Goal: Task Accomplishment & Management: Complete application form

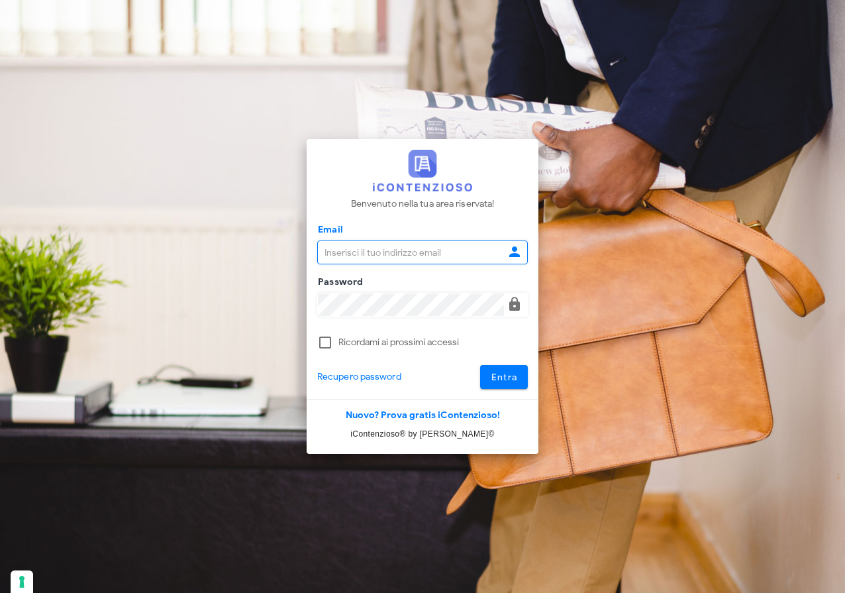
type input "raffaelesolarino@studiosolarino.it"
click at [507, 377] on span "Entra" at bounding box center [504, 376] width 27 height 11
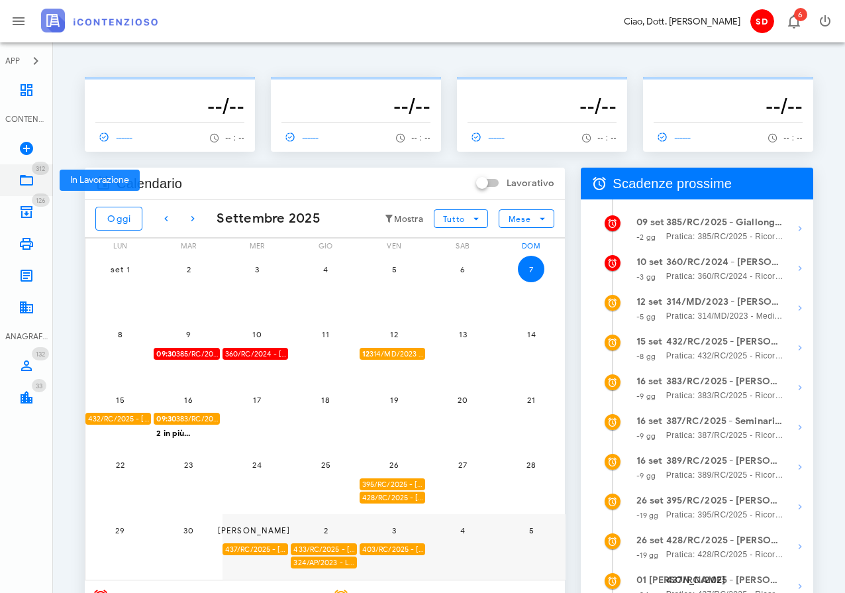
scroll to position [11, 0]
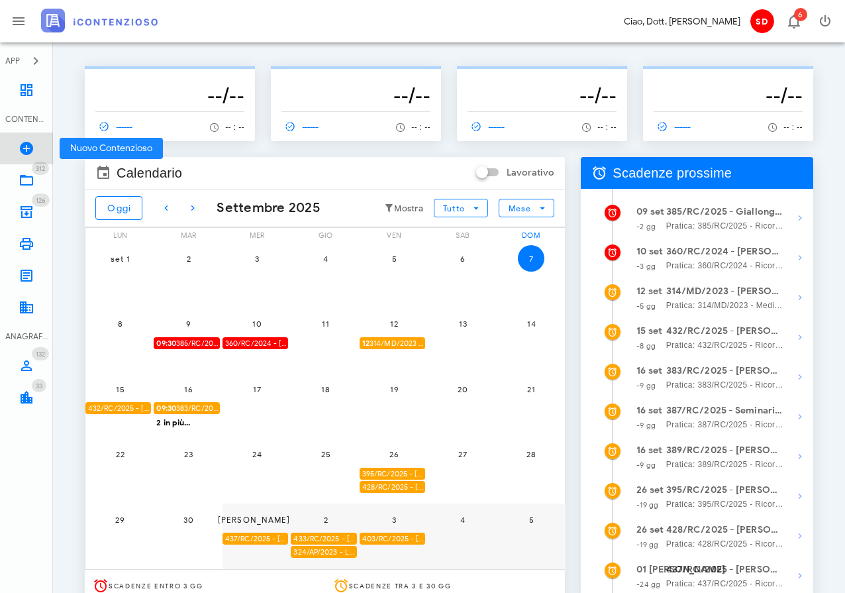
click at [25, 146] on icon at bounding box center [27, 148] width 16 height 16
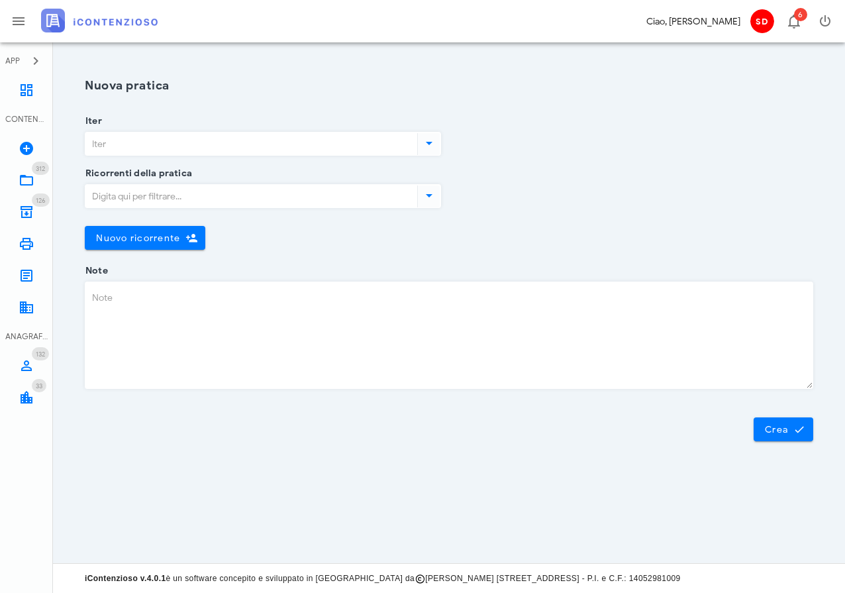
click at [166, 140] on input "Iter" at bounding box center [249, 143] width 329 height 23
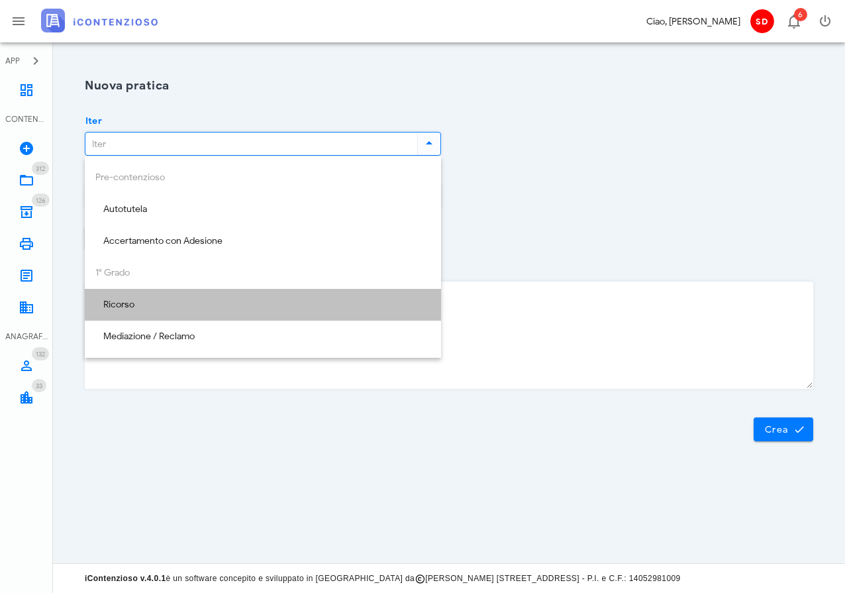
click at [147, 306] on div "Ricorso" at bounding box center [262, 304] width 335 height 11
type input "Ricorso"
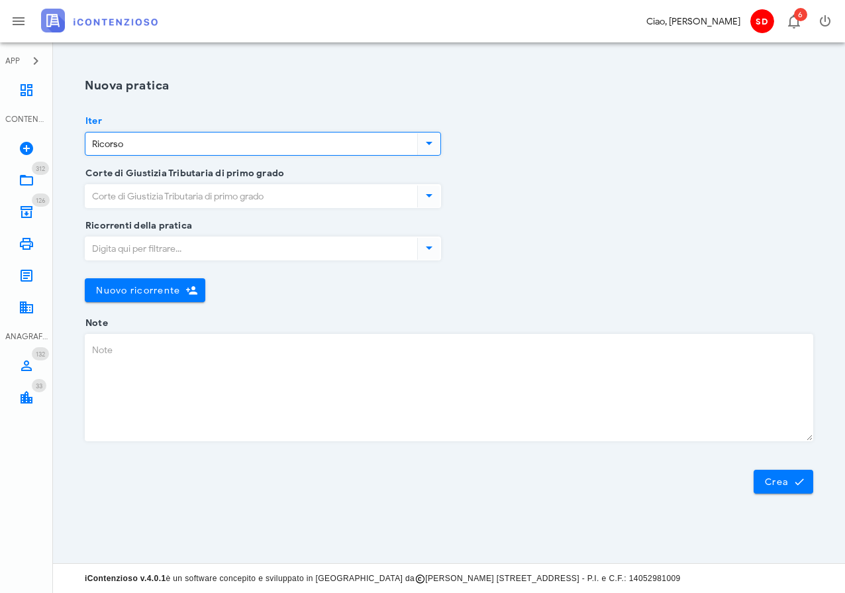
click at [201, 193] on input "Corte di Giustizia Tributaria di primo grado" at bounding box center [249, 196] width 329 height 23
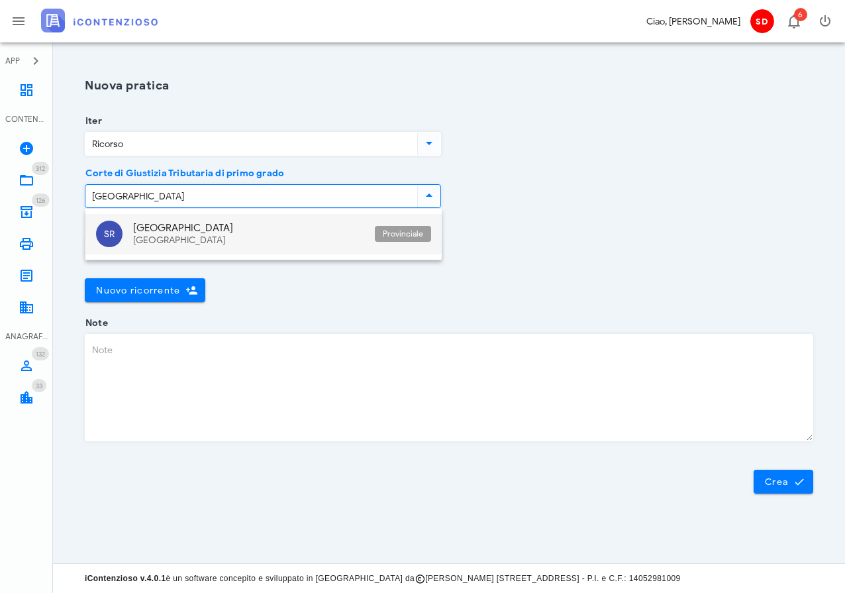
scroll to position [0, 32]
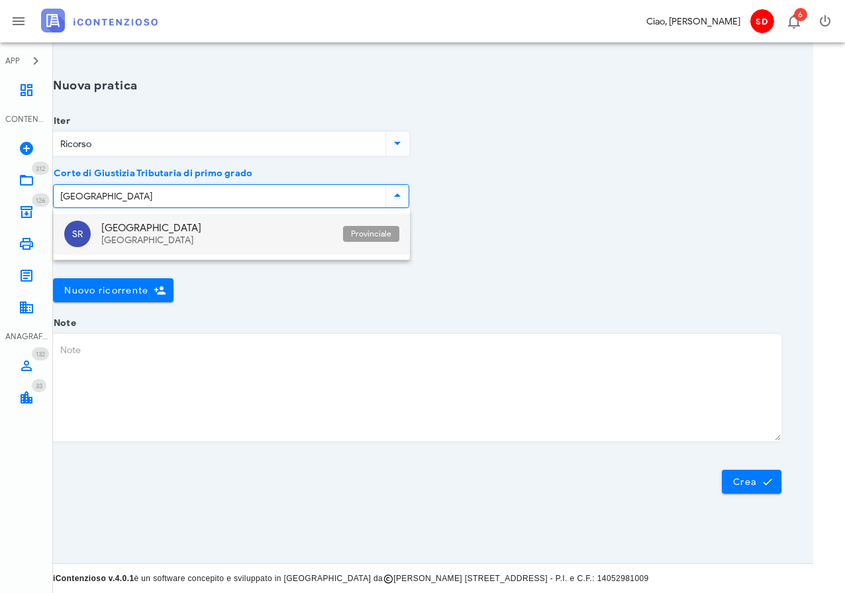
type input "Siracusa"
click at [751, 481] on button "Crea" at bounding box center [752, 481] width 60 height 24
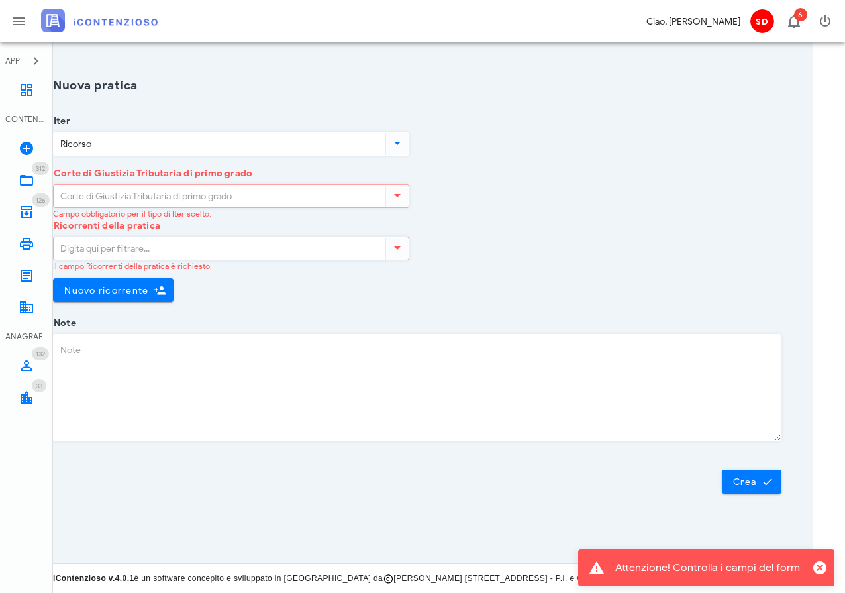
click at [146, 194] on input "Corte di Giustizia Tributaria di primo grado" at bounding box center [218, 196] width 329 height 23
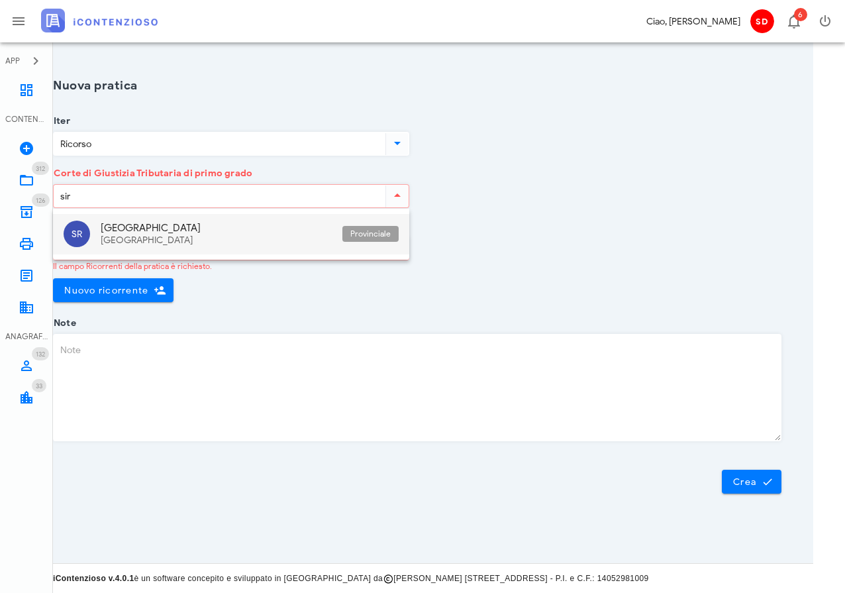
click at [107, 230] on div "[GEOGRAPHIC_DATA]" at bounding box center [216, 228] width 231 height 12
type input "[GEOGRAPHIC_DATA]"
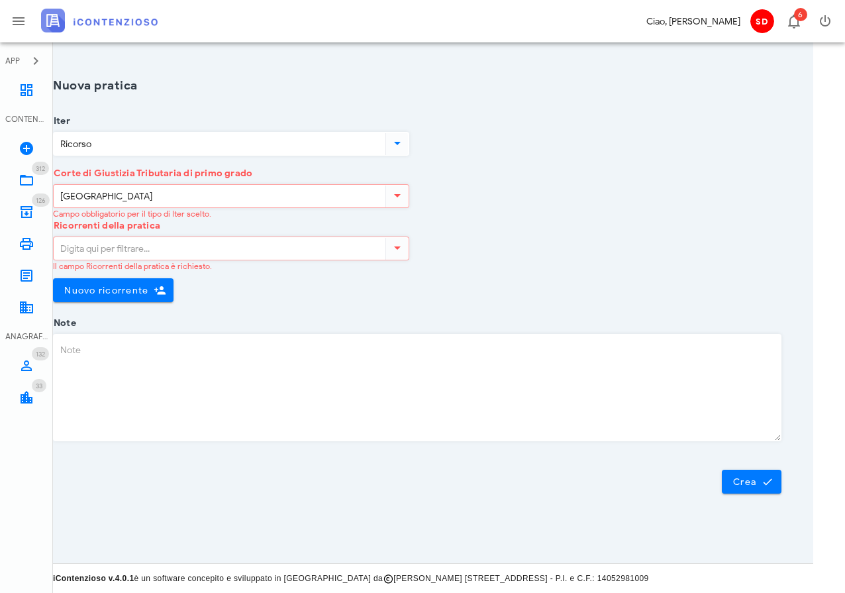
click at [126, 248] on input "Ricorrenti della pratica" at bounding box center [218, 248] width 329 height 23
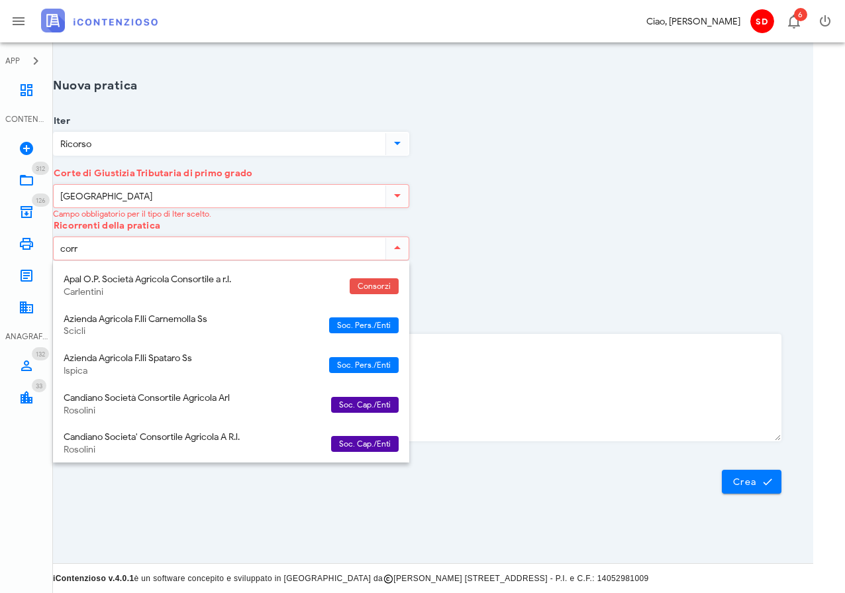
type input "corra"
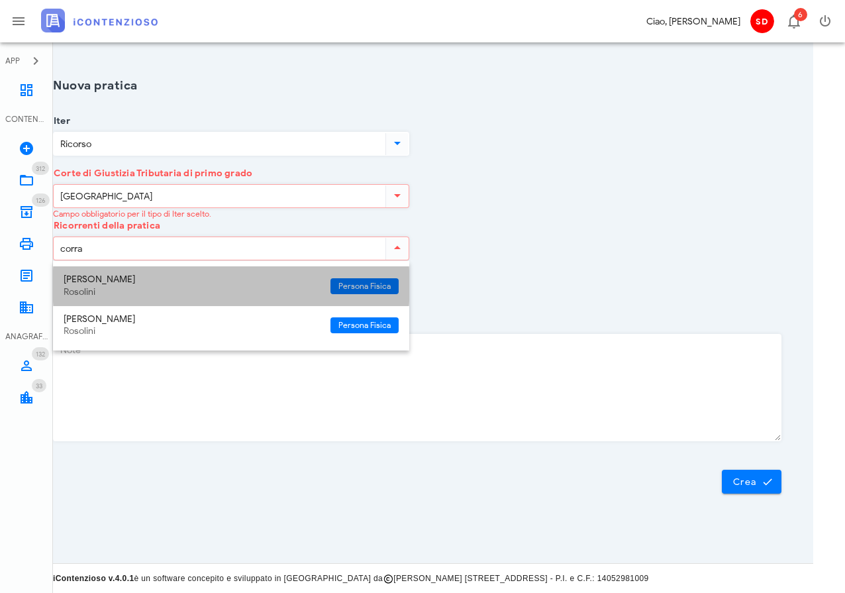
click at [96, 277] on div "Corrado Latino" at bounding box center [192, 279] width 256 height 11
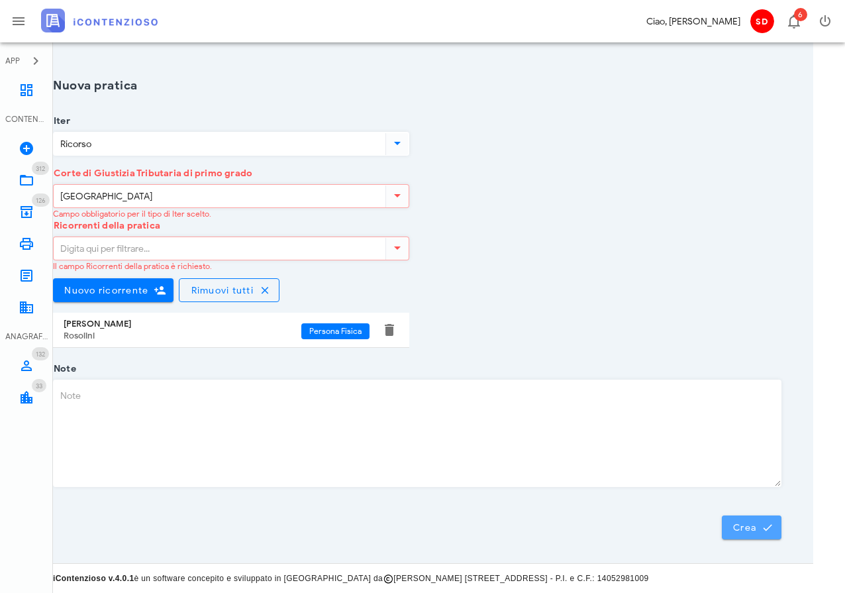
click at [751, 528] on span "Crea" at bounding box center [751, 527] width 38 height 12
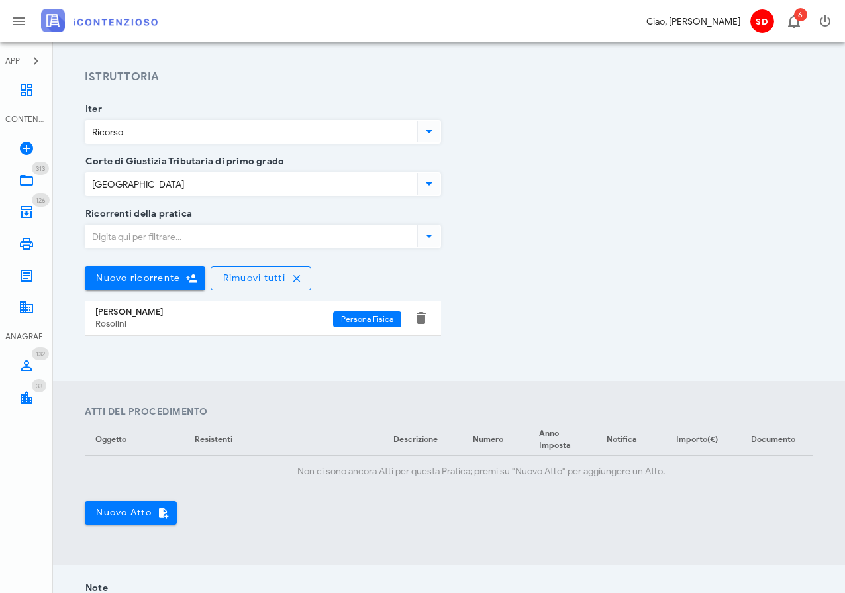
scroll to position [161, 0]
click at [144, 512] on span "Nuovo Atto" at bounding box center [130, 512] width 71 height 12
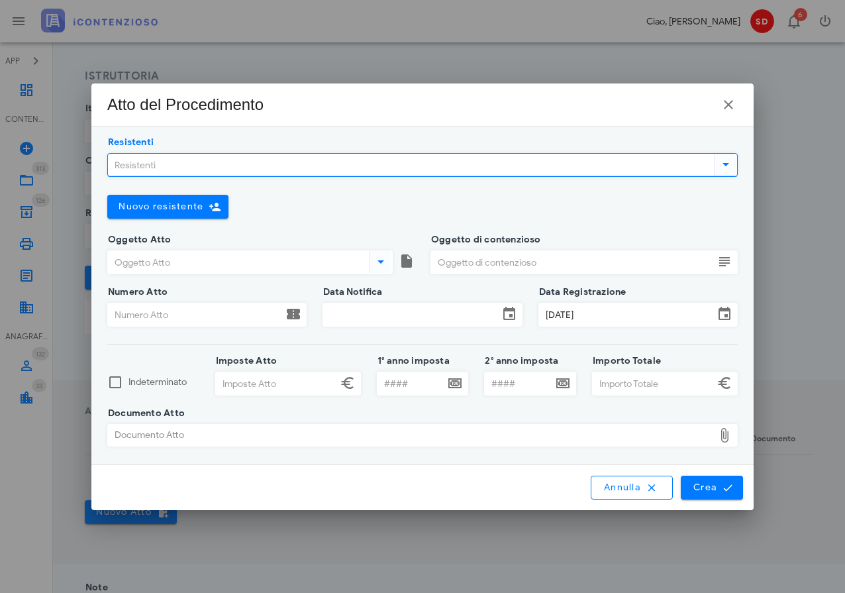
click at [215, 160] on input "Resistenti" at bounding box center [409, 165] width 603 height 23
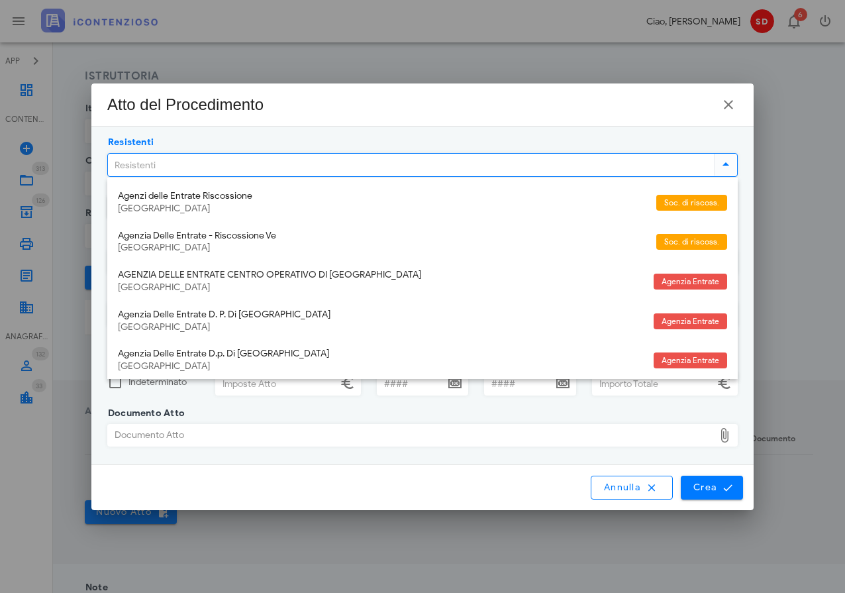
click at [384, 444] on div "Documento Atto" at bounding box center [411, 434] width 606 height 21
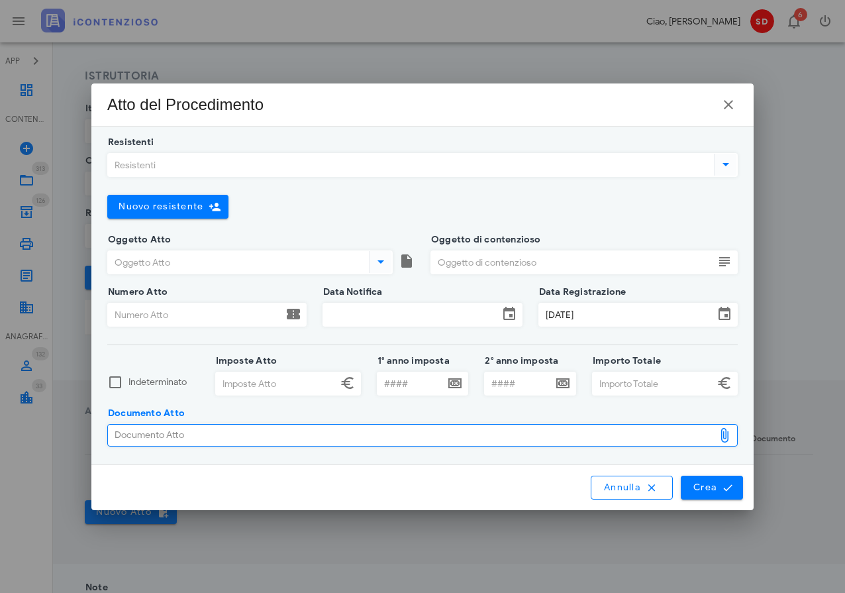
click at [406, 436] on div "Documento Atto" at bounding box center [411, 434] width 606 height 21
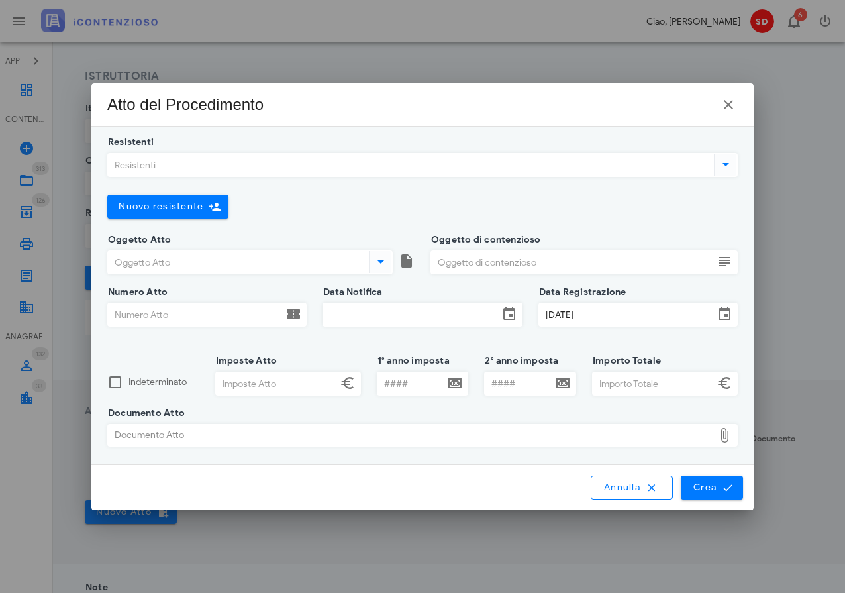
type input "C:\fakepath\CP 29820250007239307.pdf"
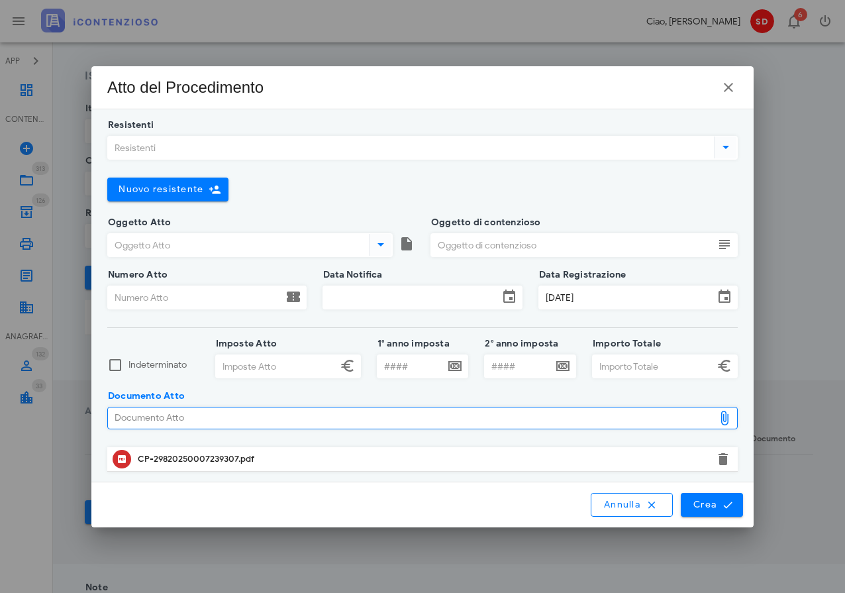
click at [144, 148] on input "Resistenti" at bounding box center [409, 147] width 603 height 23
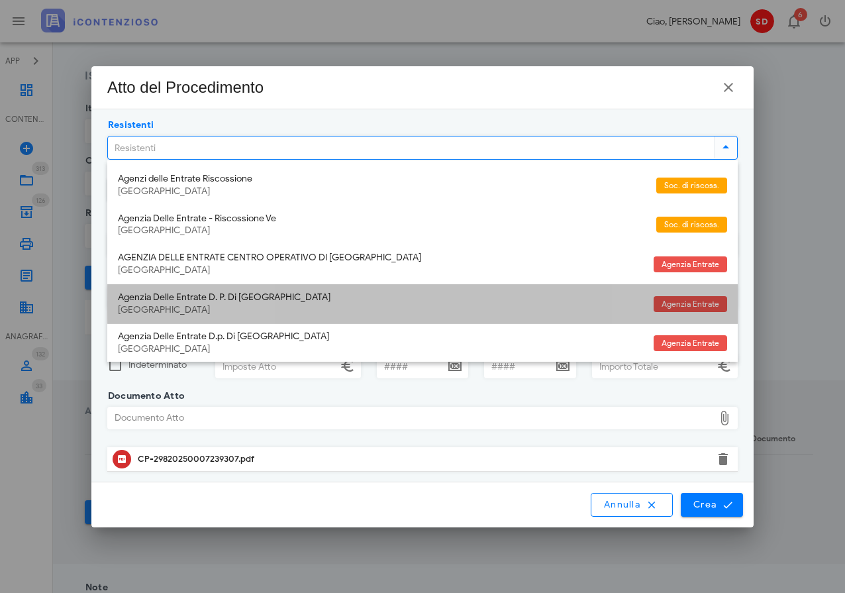
click at [195, 294] on div "Agenzia Delle Entrate D. P. Di Siracusa" at bounding box center [380, 297] width 525 height 11
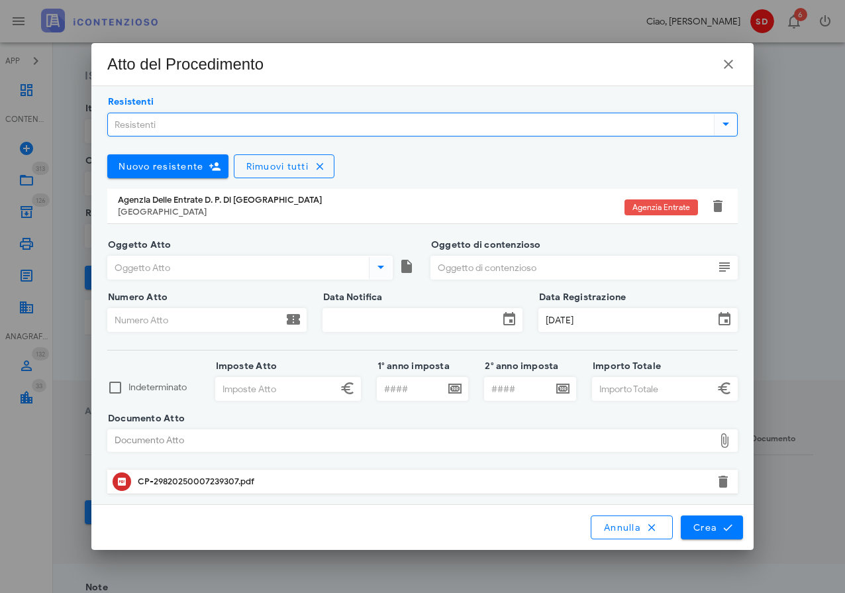
click at [147, 127] on input "Resistenti" at bounding box center [409, 124] width 603 height 23
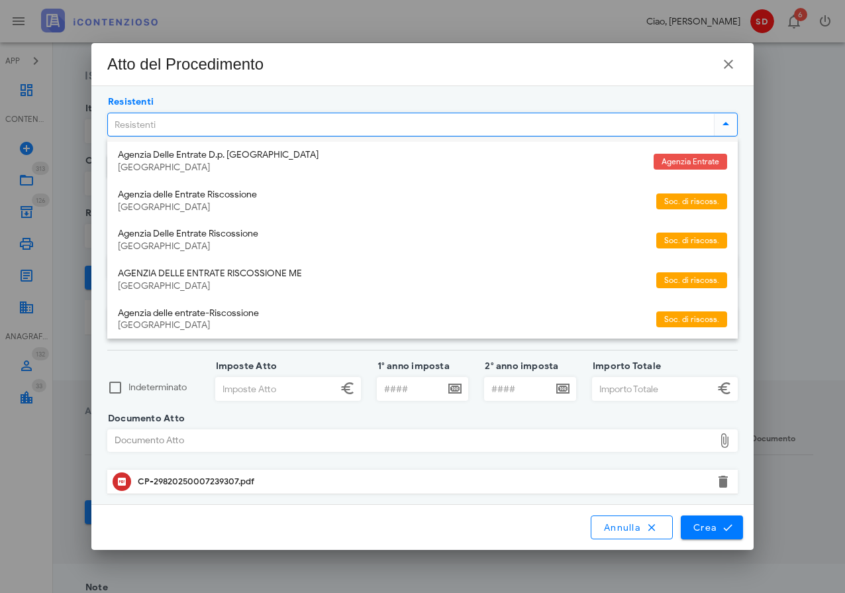
scroll to position [277, 0]
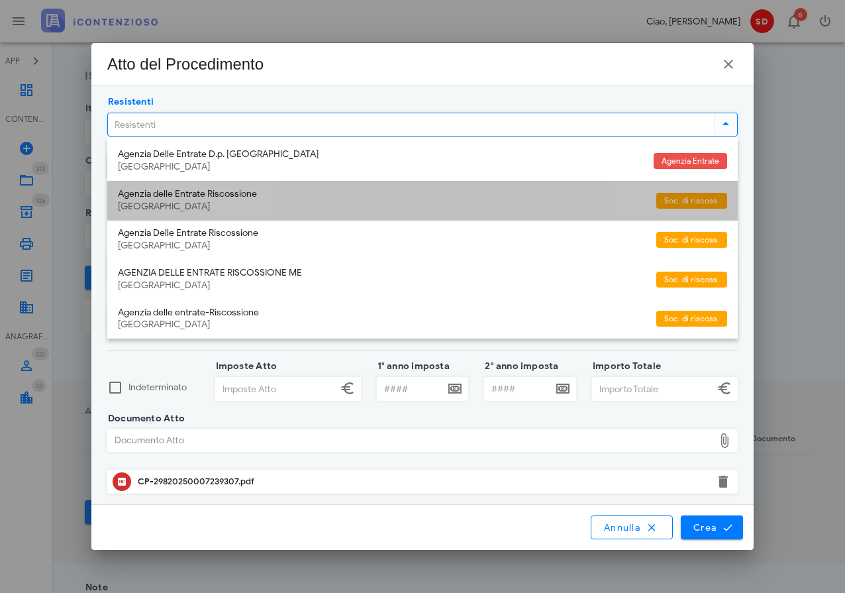
click at [164, 189] on div "Agenzia delle Entrate Riscossione" at bounding box center [382, 194] width 528 height 11
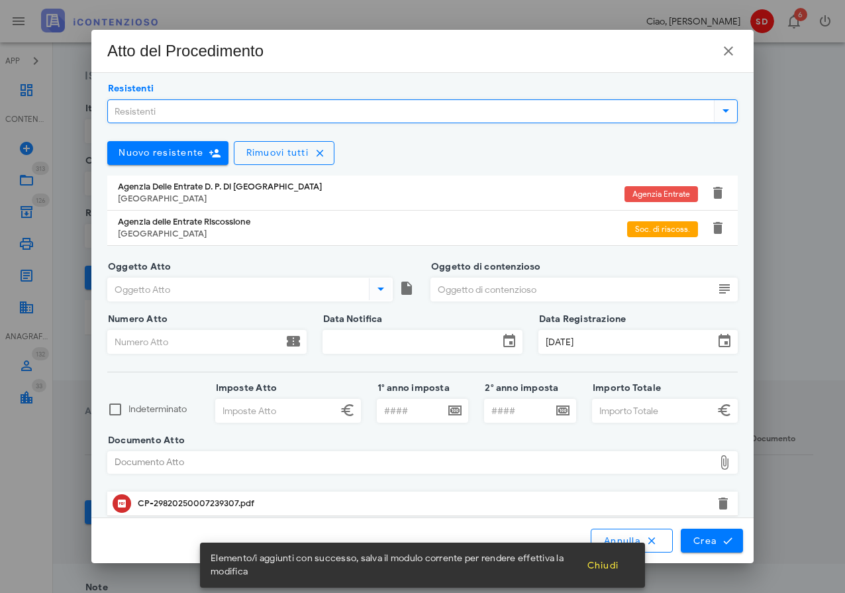
scroll to position [1, 0]
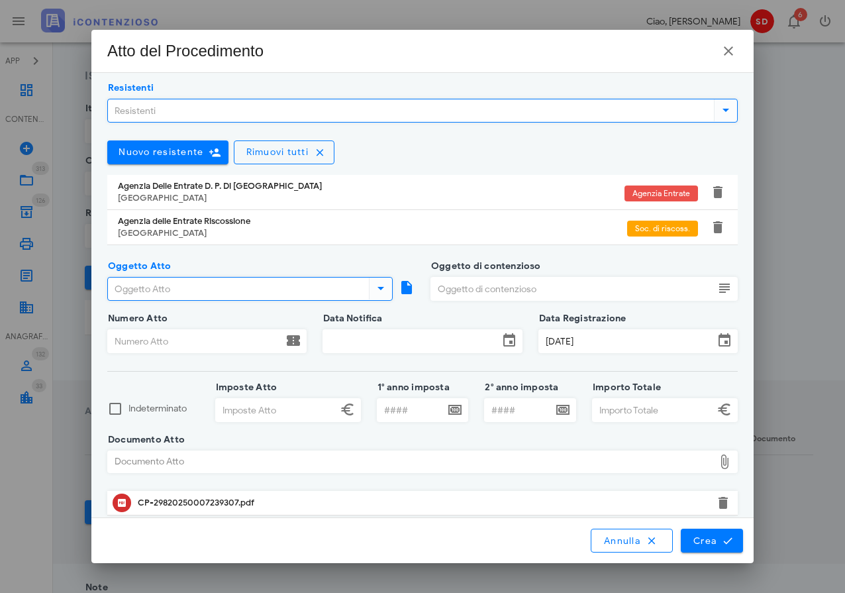
click at [163, 288] on input "Oggetto Atto" at bounding box center [237, 288] width 258 height 23
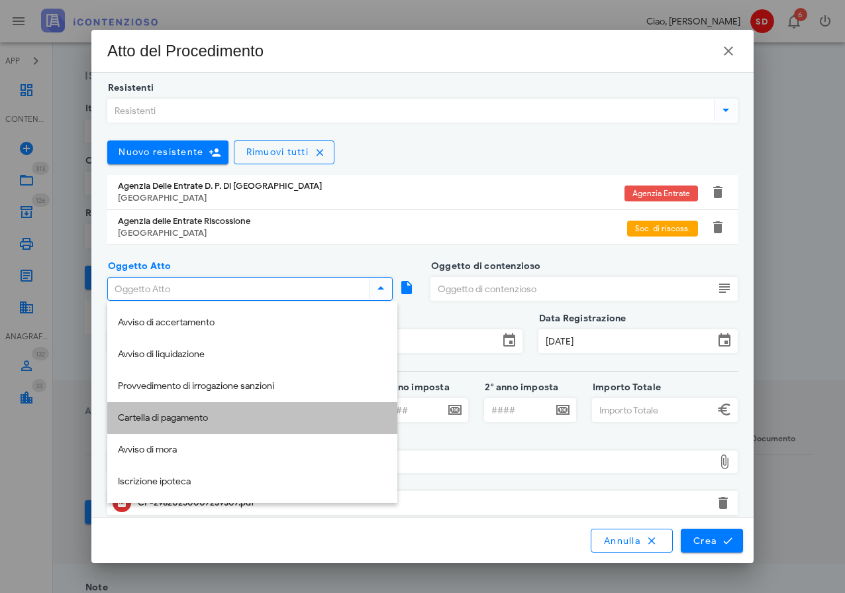
click at [168, 421] on div "Cartella di pagamento" at bounding box center [252, 418] width 269 height 11
type input "Cartella di pagamento"
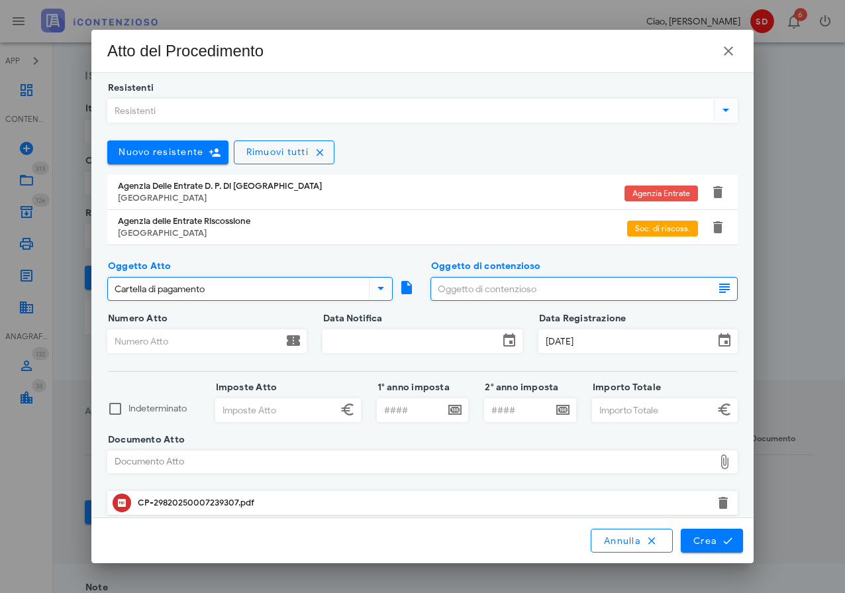
click at [452, 282] on input "Oggetto di contenzioso" at bounding box center [572, 288] width 283 height 23
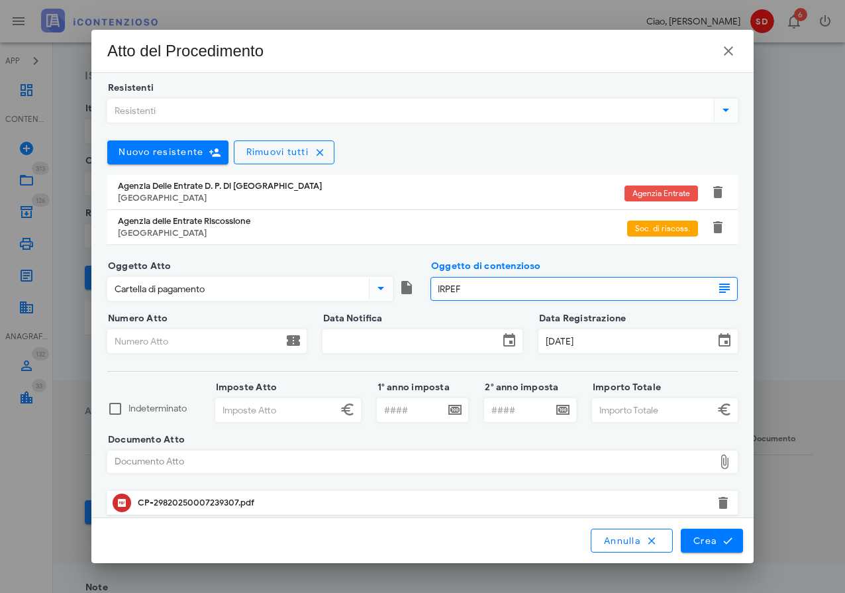
type input "IRPEF"
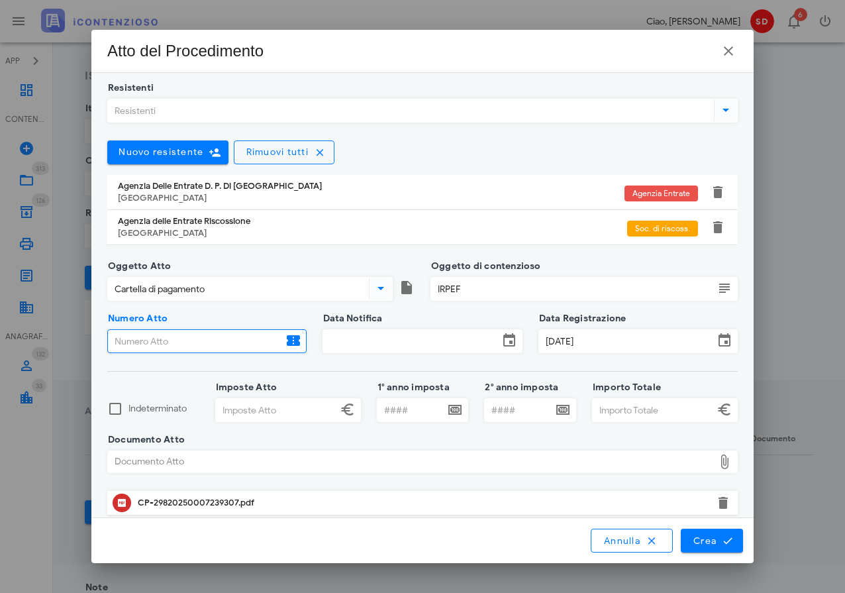
click at [132, 340] on input "Numero Atto" at bounding box center [195, 341] width 175 height 23
type input "29820250007239307"
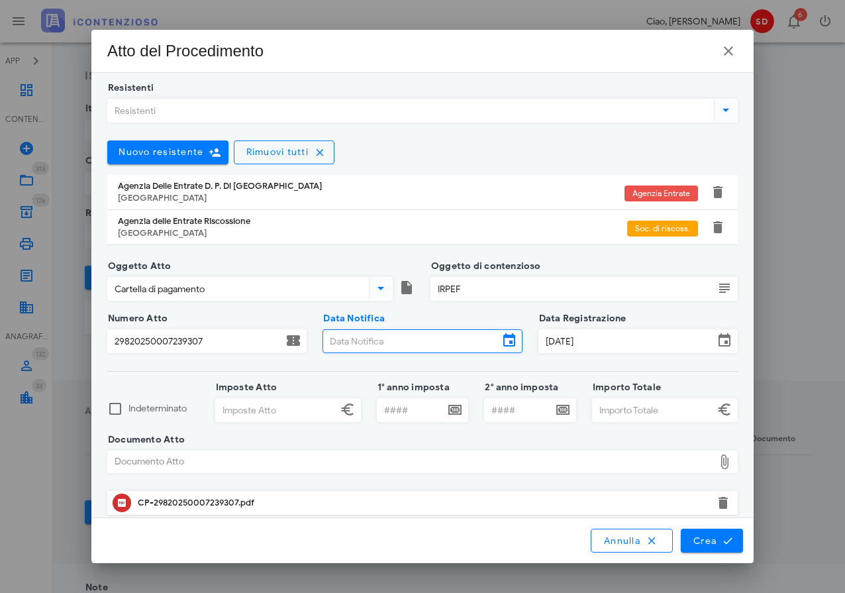
click at [347, 342] on input "Data Notifica" at bounding box center [410, 341] width 175 height 23
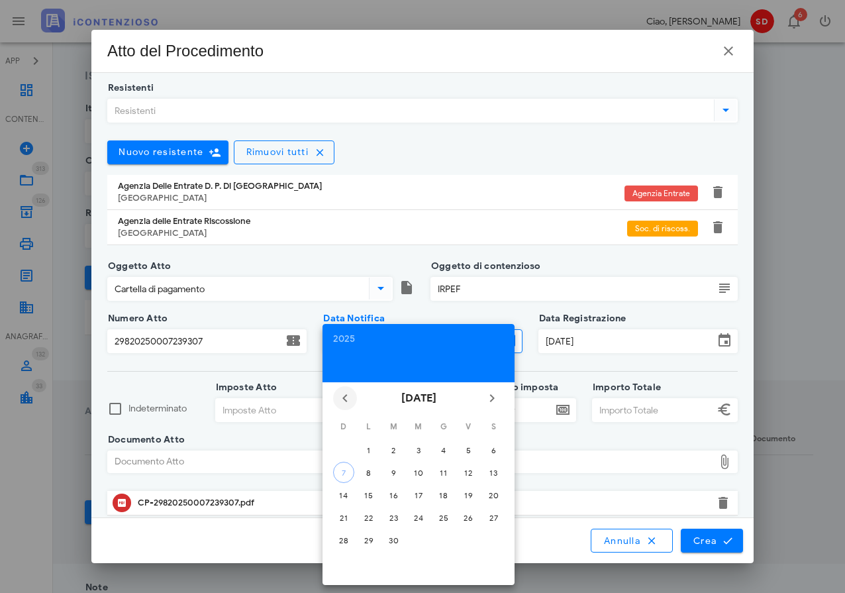
click at [347, 397] on icon "Il mese scorso" at bounding box center [345, 398] width 16 height 16
click at [395, 538] on tr "24 25 26 27 28 29 30" at bounding box center [418, 539] width 173 height 21
click at [342, 396] on icon "Il mese scorso" at bounding box center [345, 398] width 16 height 16
click at [393, 536] on div "26" at bounding box center [393, 540] width 21 height 10
type input "26/08/2025"
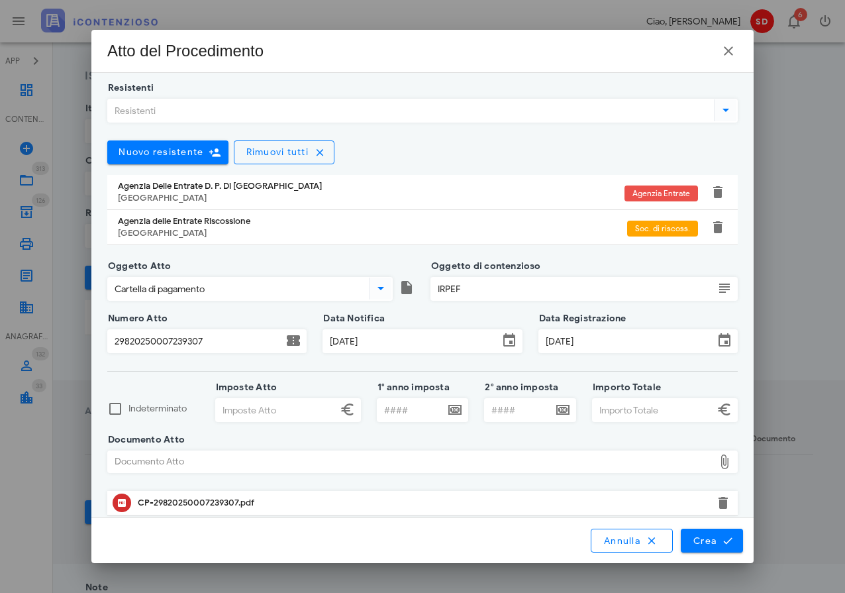
scroll to position [162, 0]
click at [288, 405] on input "Imposte Atto" at bounding box center [276, 410] width 121 height 23
type input "25.743,00"
type input "2021"
click at [617, 405] on input "Importo Totale" at bounding box center [653, 410] width 121 height 23
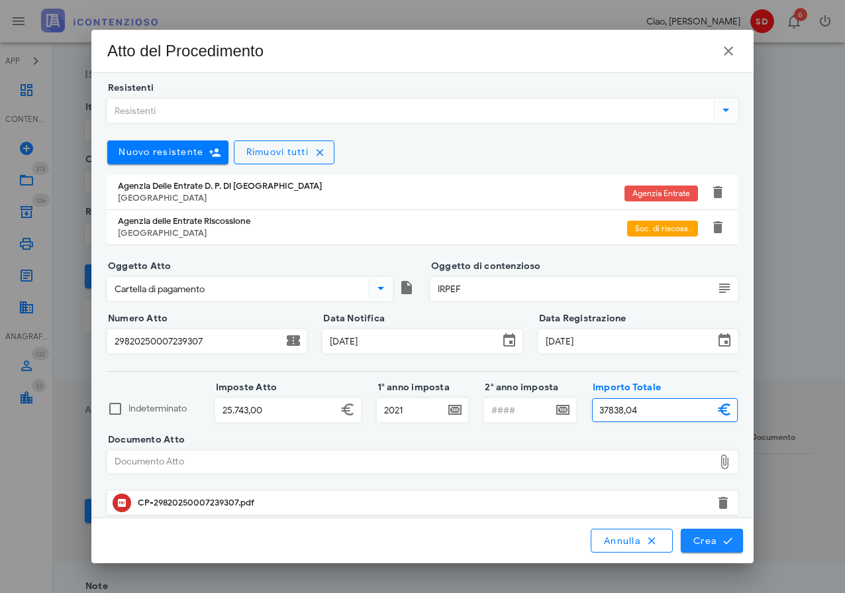
type input "37.838,04"
click at [709, 539] on span "Crea" at bounding box center [712, 540] width 38 height 12
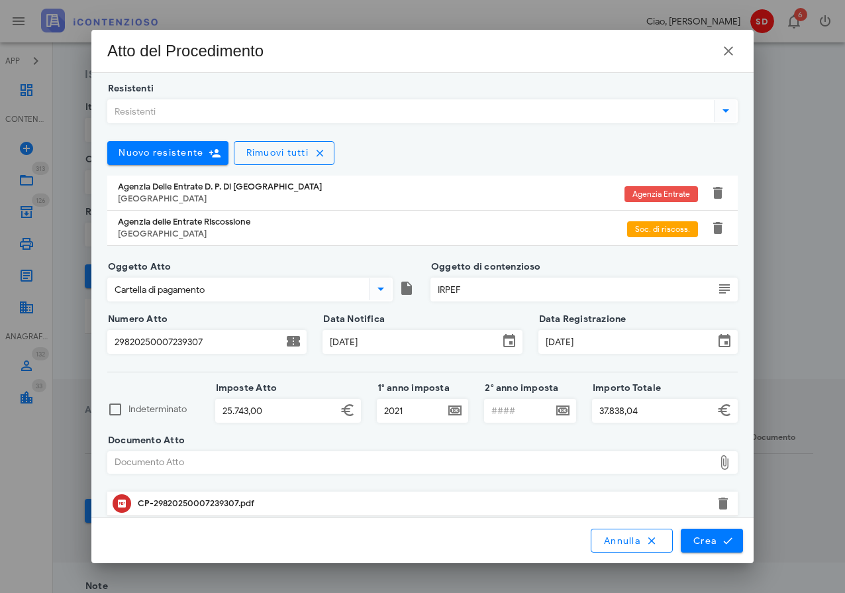
scroll to position [0, 0]
click at [718, 536] on span "Crea" at bounding box center [712, 540] width 38 height 12
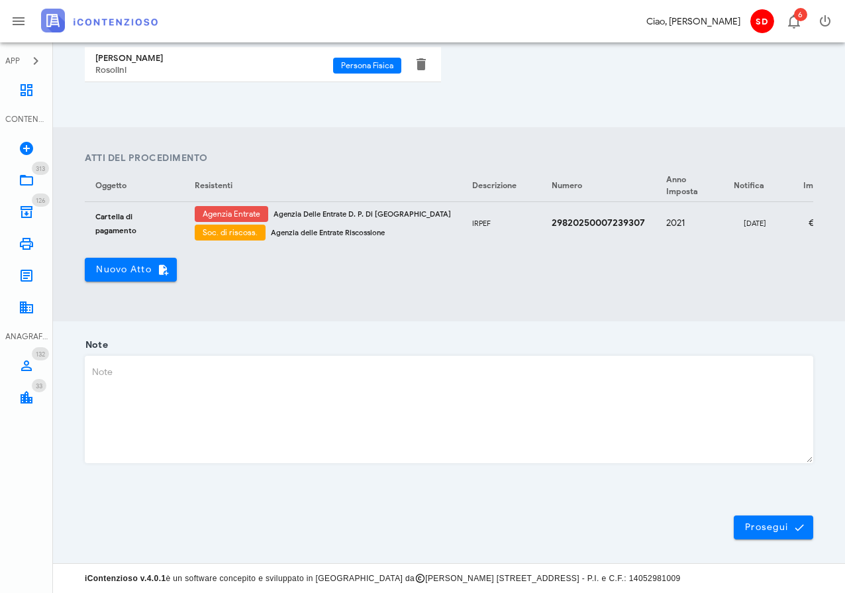
scroll to position [413, 0]
click at [767, 522] on span "Prosegui" at bounding box center [773, 528] width 58 height 12
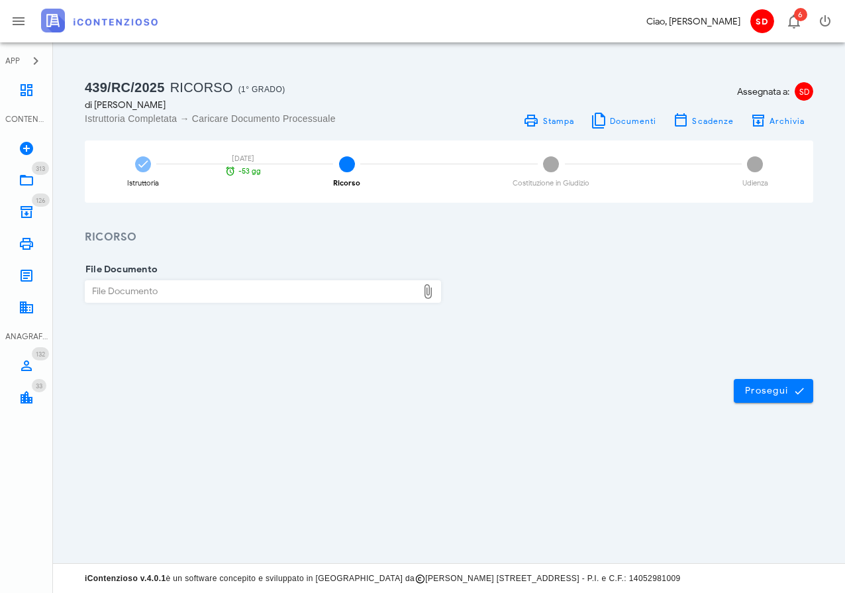
scroll to position [0, 2]
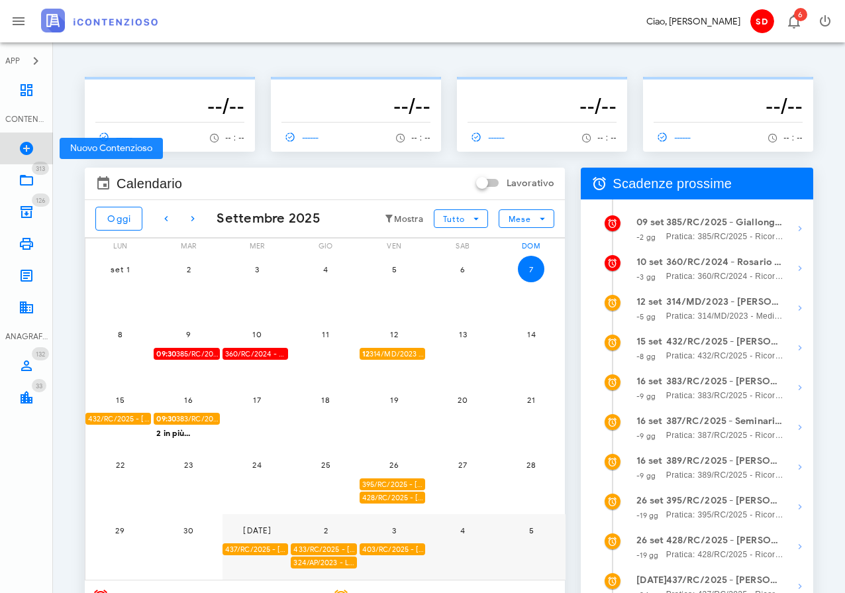
click at [27, 148] on icon at bounding box center [27, 148] width 16 height 16
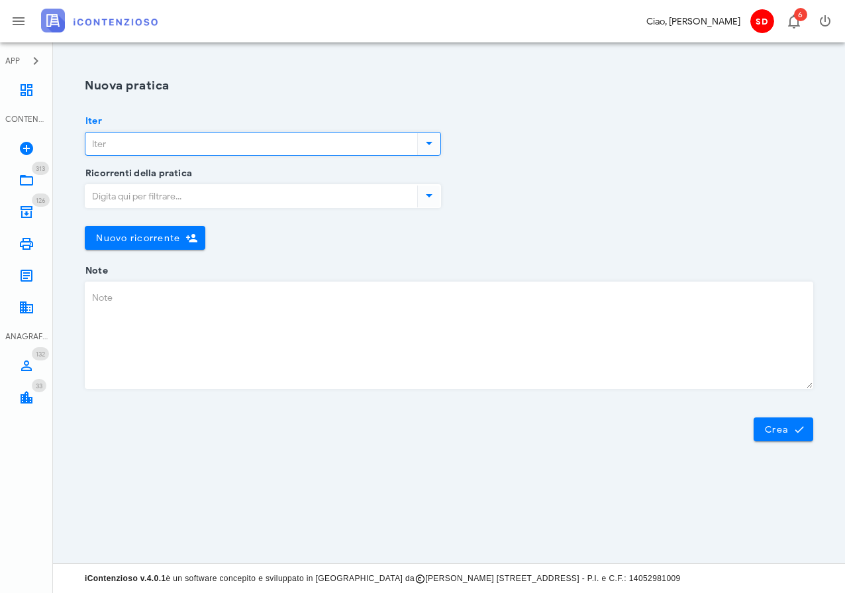
click at [183, 142] on input "Iter" at bounding box center [249, 143] width 329 height 23
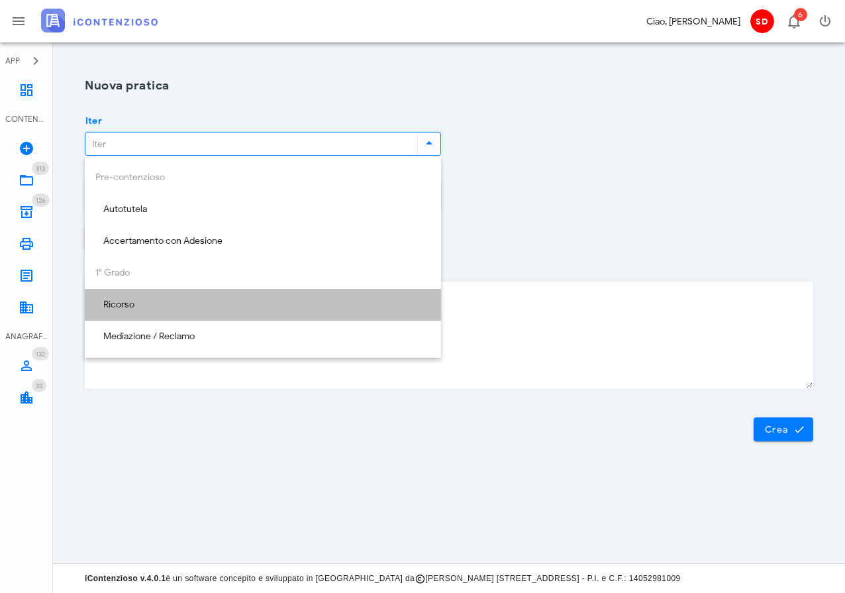
click at [119, 306] on div "Ricorso" at bounding box center [262, 304] width 335 height 11
type input "Ricorso"
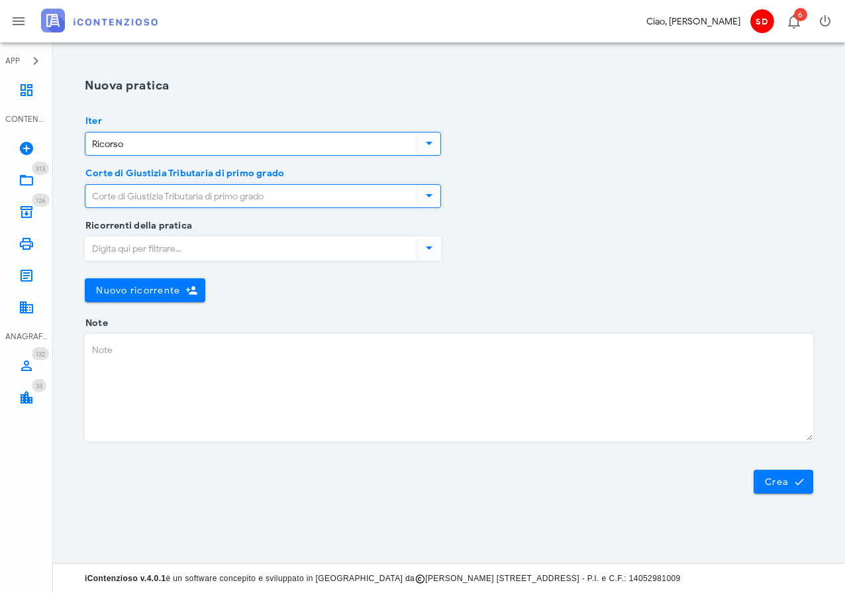
click at [142, 198] on input "Corte di Giustizia Tributaria di primo grado" at bounding box center [249, 196] width 329 height 23
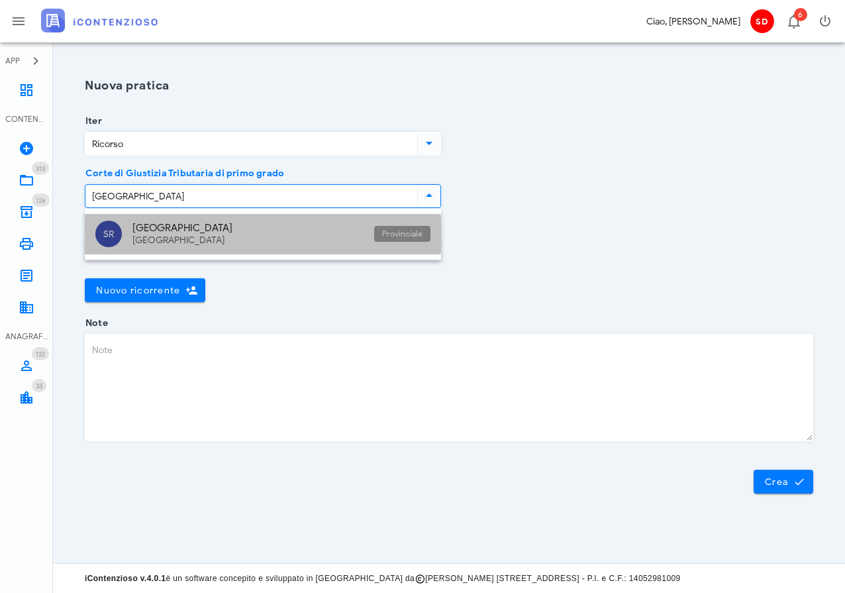
click at [141, 227] on div "[GEOGRAPHIC_DATA]" at bounding box center [247, 228] width 231 height 12
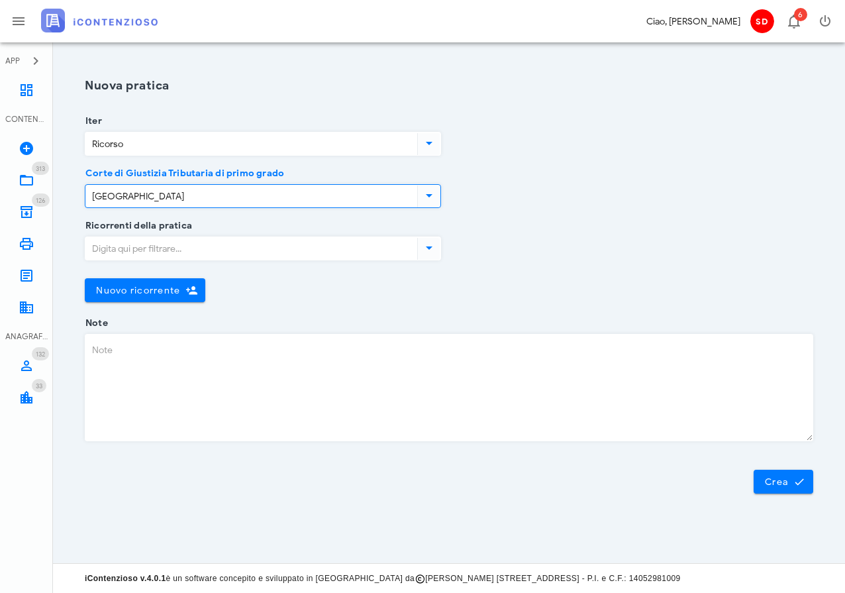
type input "[GEOGRAPHIC_DATA]"
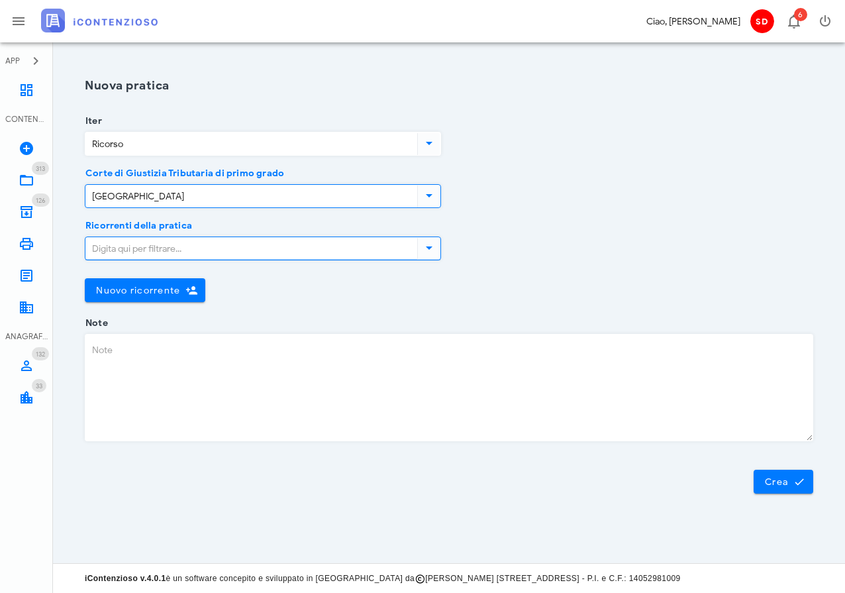
click at [124, 250] on input "Ricorrenti della pratica" at bounding box center [249, 248] width 329 height 23
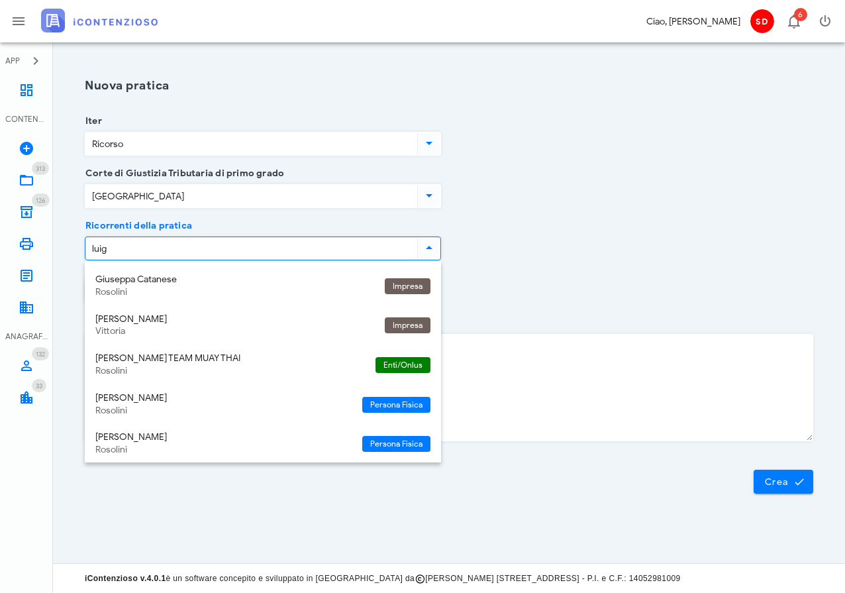
type input "[PERSON_NAME]"
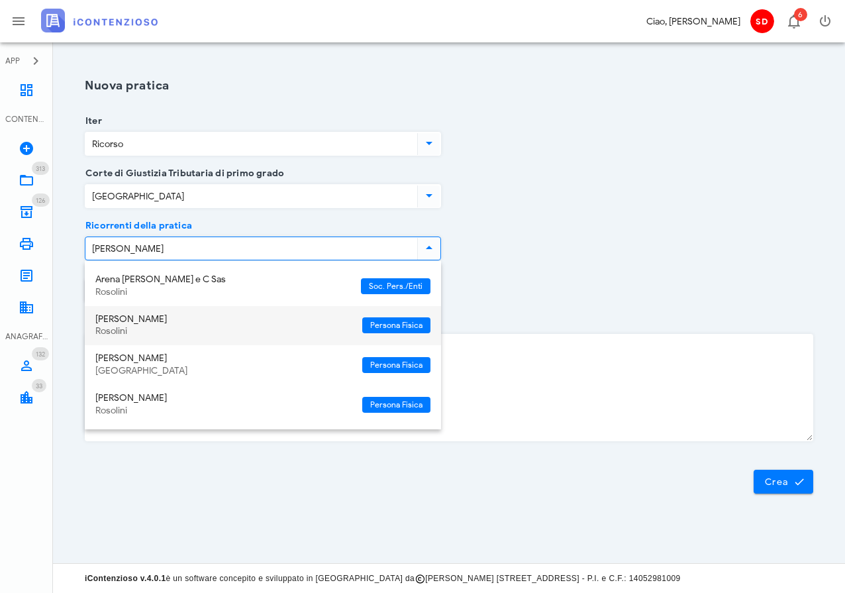
click at [126, 319] on div "[PERSON_NAME]" at bounding box center [223, 319] width 256 height 11
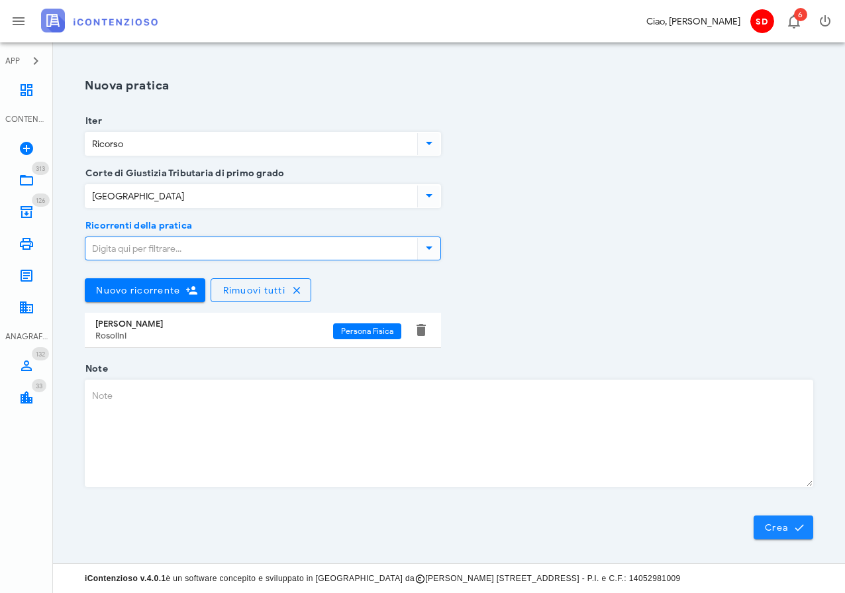
click at [772, 526] on span "Crea" at bounding box center [783, 527] width 38 height 12
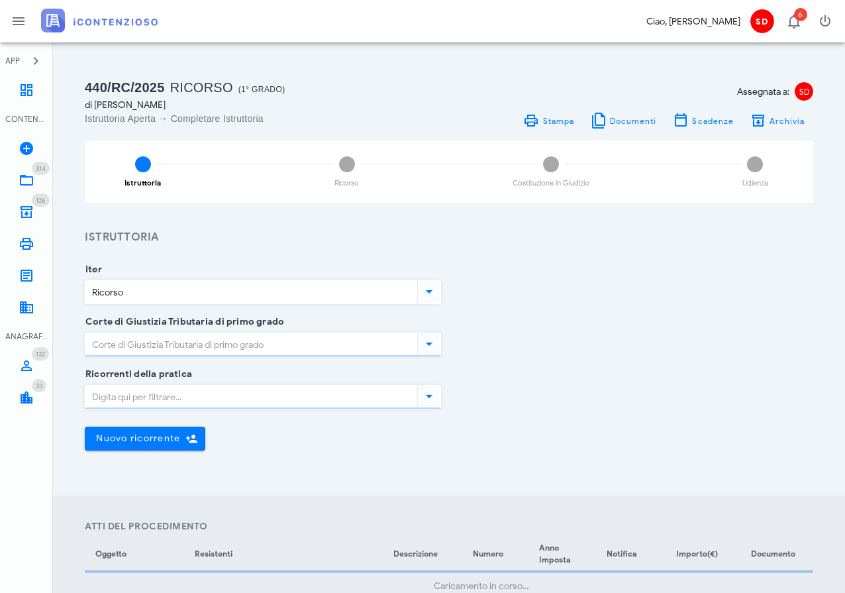
type input "[GEOGRAPHIC_DATA]"
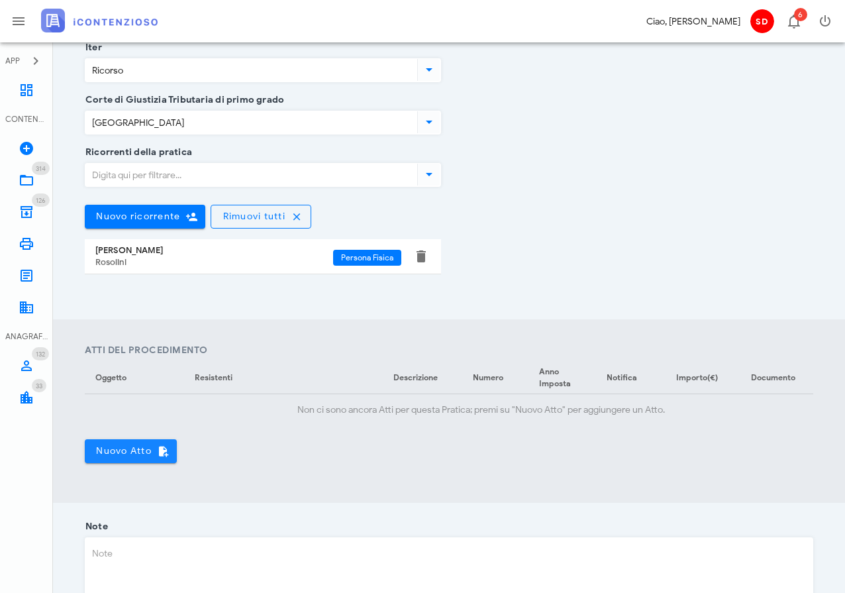
scroll to position [222, 0]
click at [124, 446] on span "Nuovo Atto" at bounding box center [130, 450] width 71 height 12
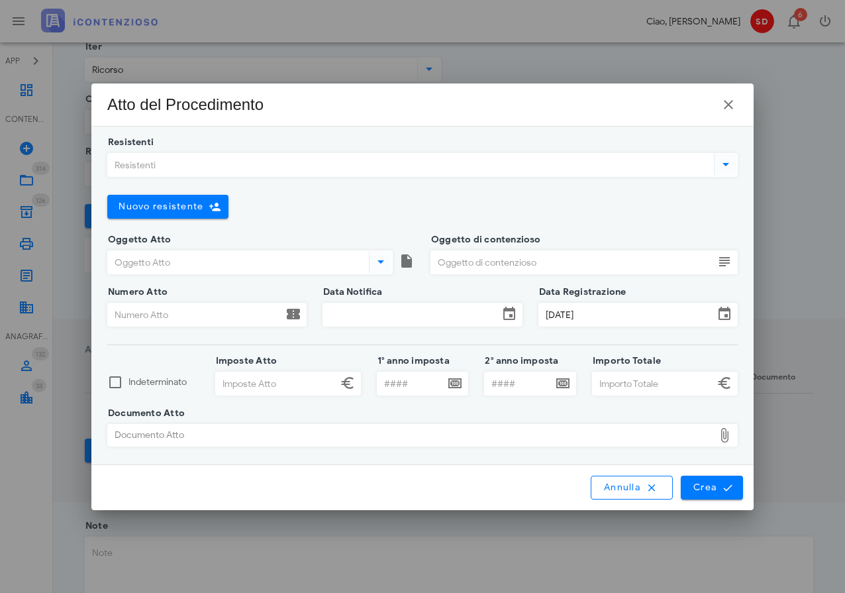
click at [377, 436] on div "Documento Atto" at bounding box center [411, 434] width 606 height 21
type input "C:\fakepath\CPI 29876202500002326.pdf"
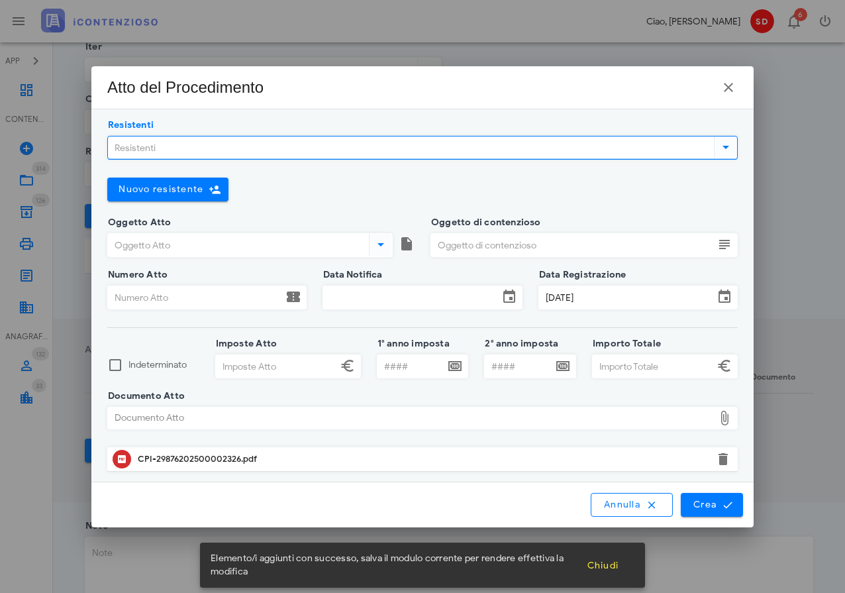
click at [148, 149] on input "Resistenti" at bounding box center [409, 147] width 603 height 23
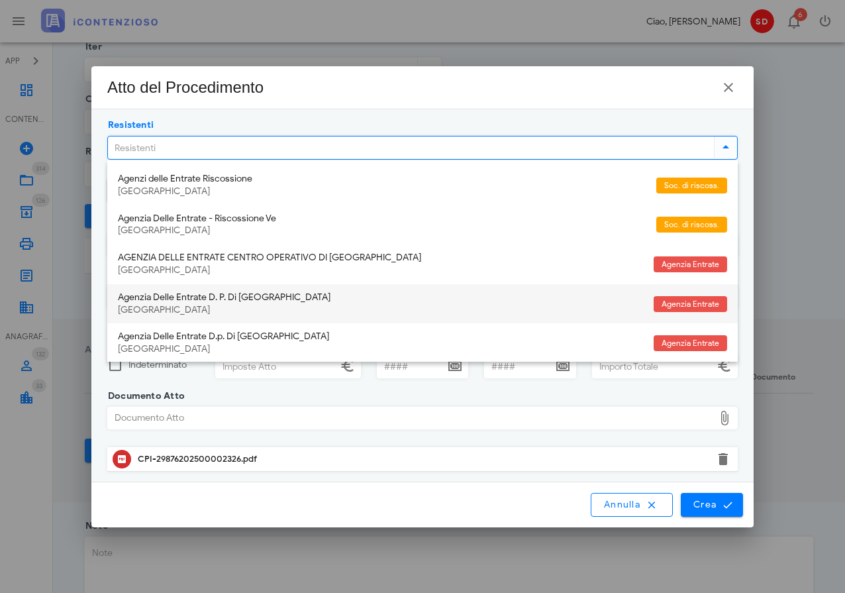
click at [179, 295] on div "Agenzia Delle Entrate D. P. Di [GEOGRAPHIC_DATA]" at bounding box center [380, 297] width 525 height 11
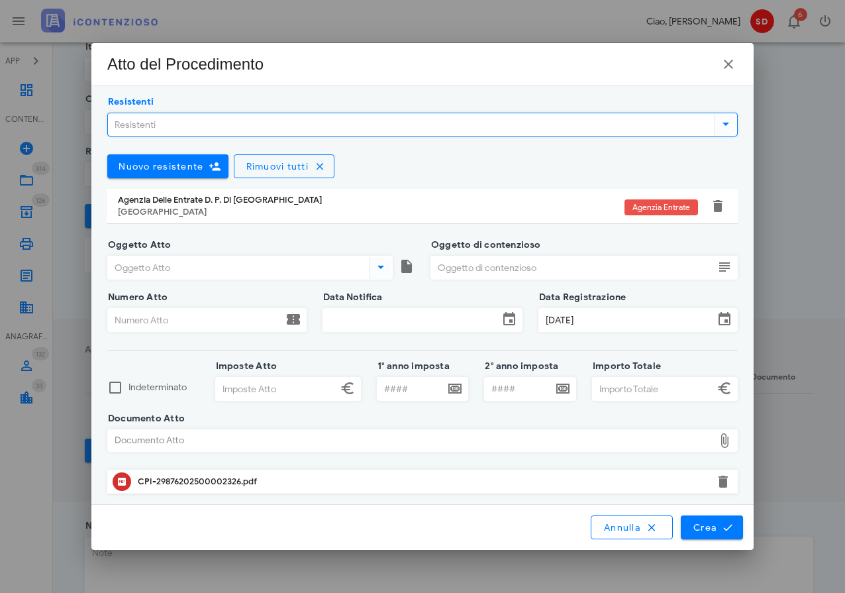
click at [164, 124] on input "Resistenti" at bounding box center [409, 124] width 603 height 23
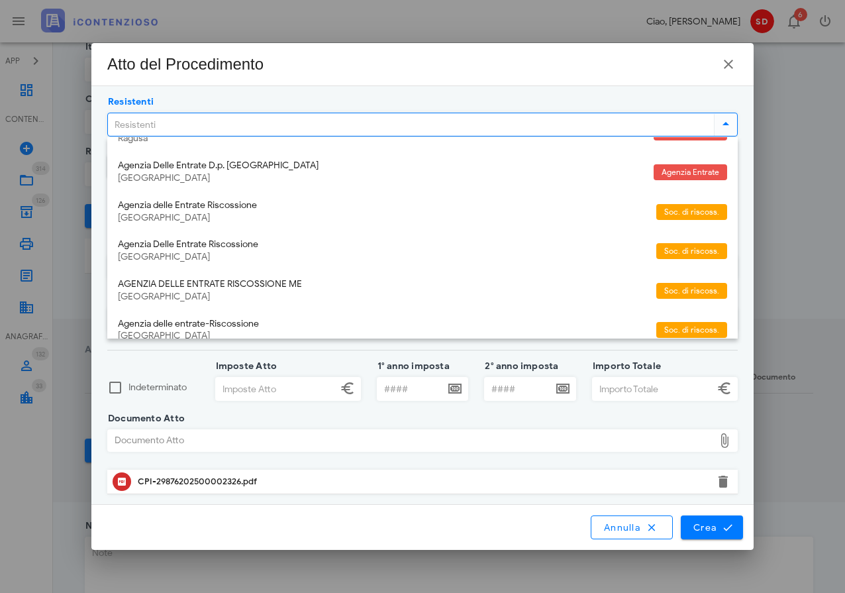
scroll to position [272, 0]
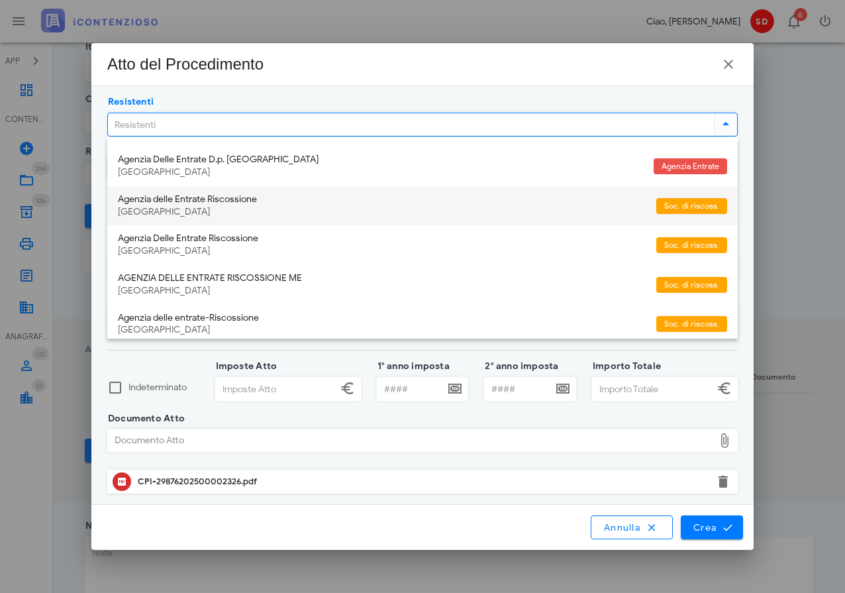
click at [170, 196] on div "Agenzia delle Entrate Riscossione [GEOGRAPHIC_DATA]" at bounding box center [382, 206] width 528 height 40
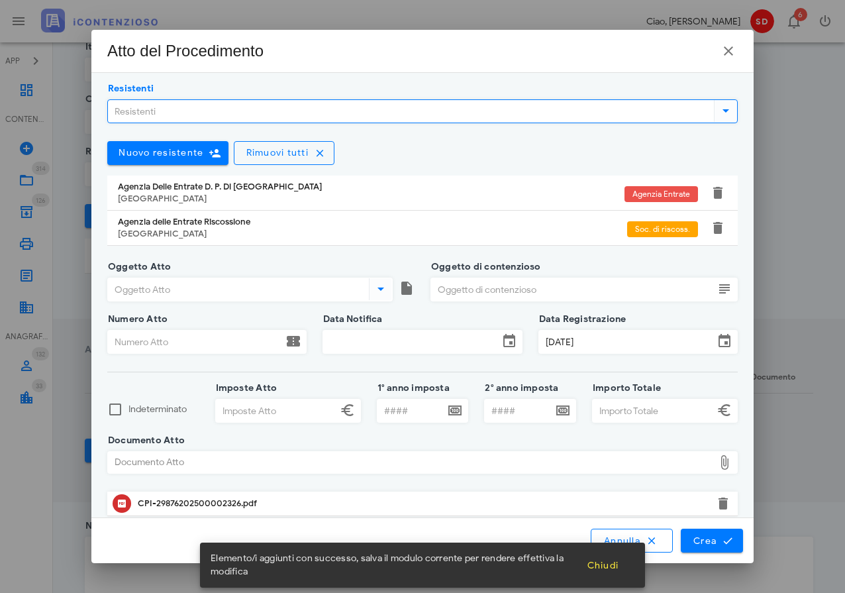
scroll to position [2, 0]
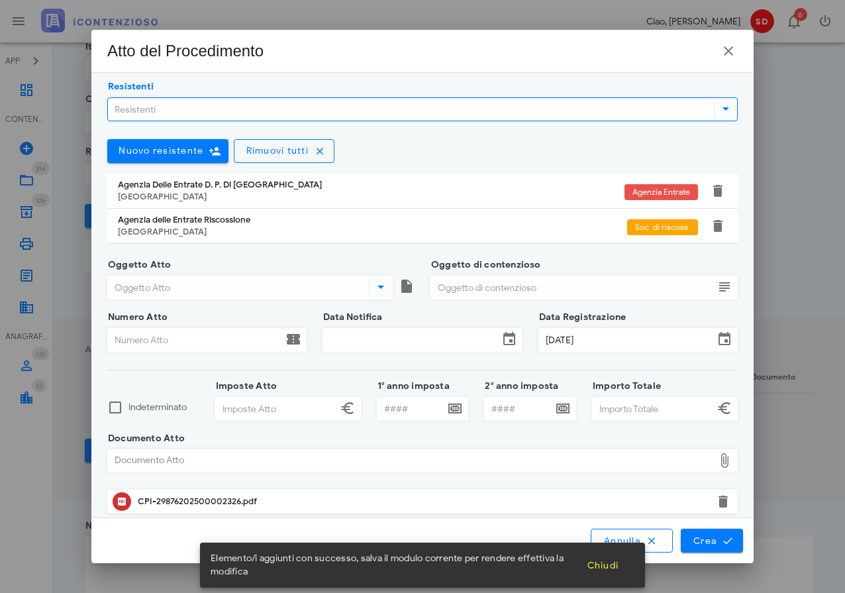
click at [144, 108] on input "Resistenti" at bounding box center [409, 109] width 603 height 23
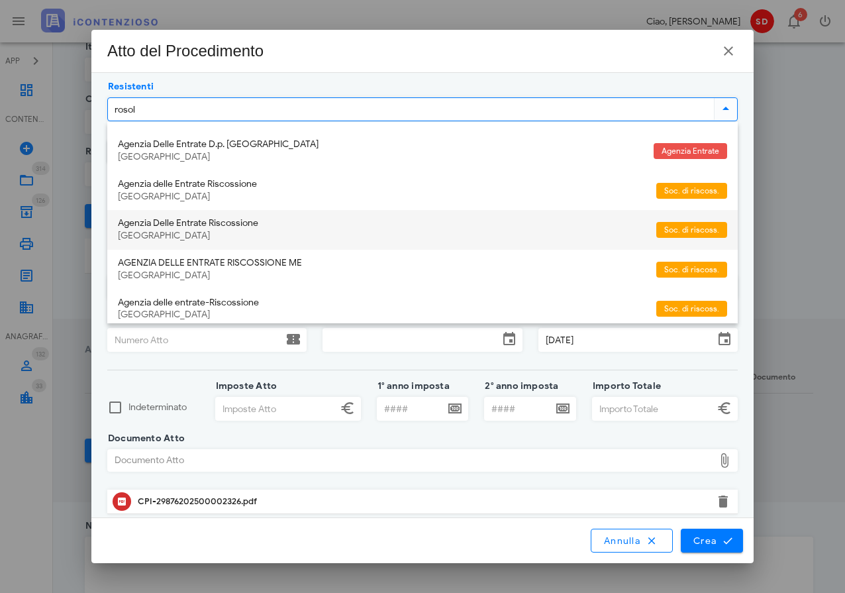
type input "rosoli"
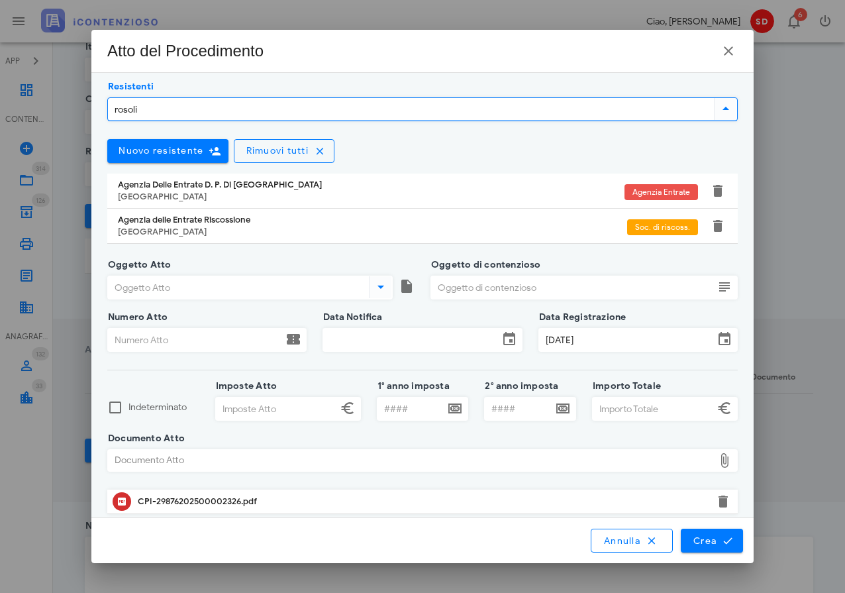
scroll to position [0, 0]
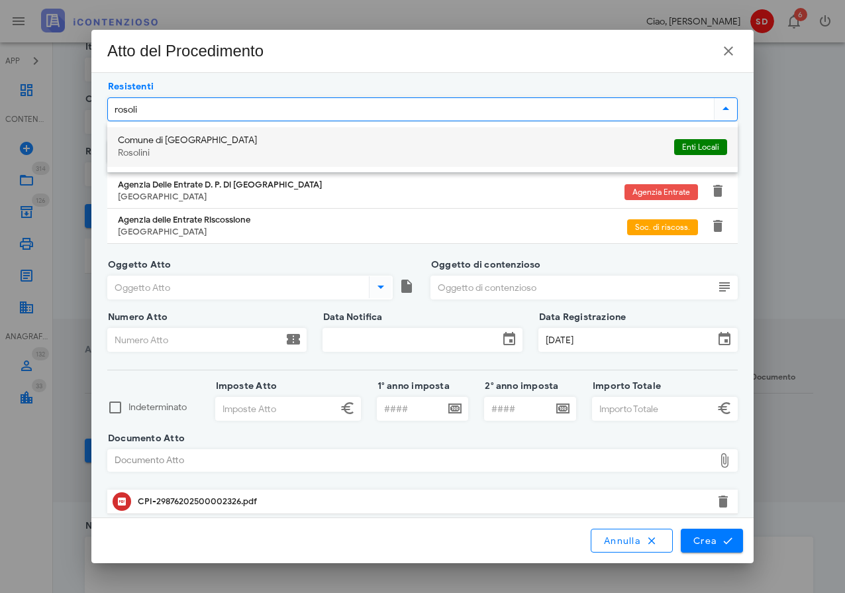
click at [138, 137] on div "Comune di [GEOGRAPHIC_DATA]" at bounding box center [391, 140] width 546 height 11
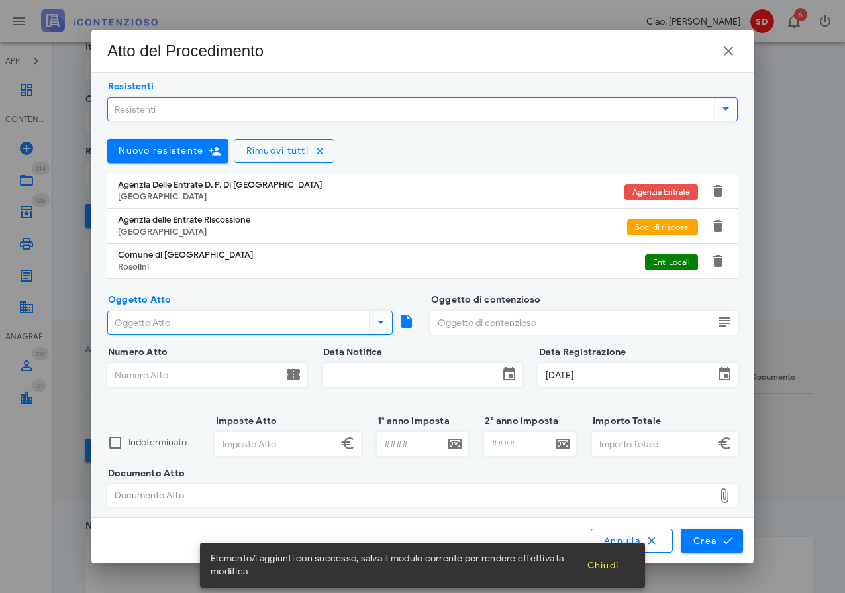
click at [185, 322] on input "Oggetto Atto" at bounding box center [237, 322] width 258 height 23
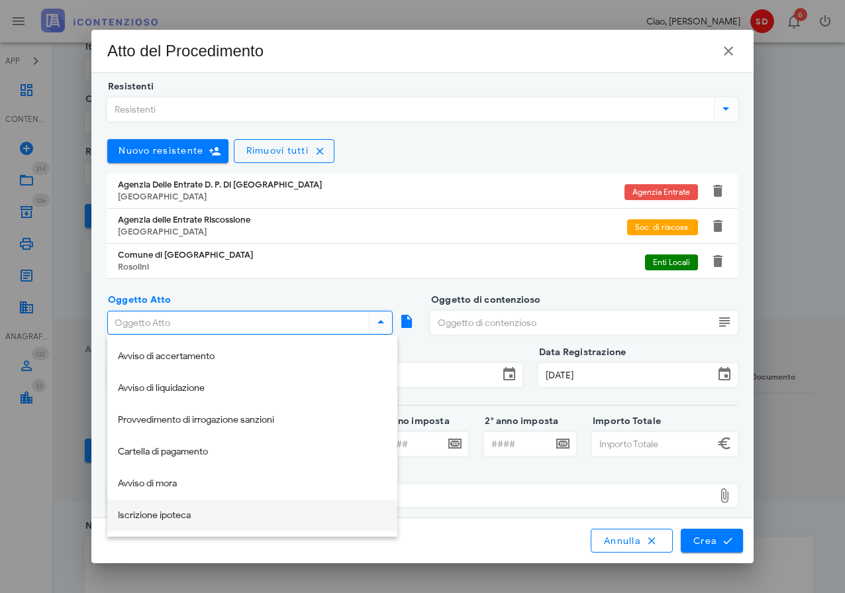
click at [147, 514] on div "Iscrizione ipoteca" at bounding box center [252, 515] width 269 height 11
type input "Iscrizione ipoteca"
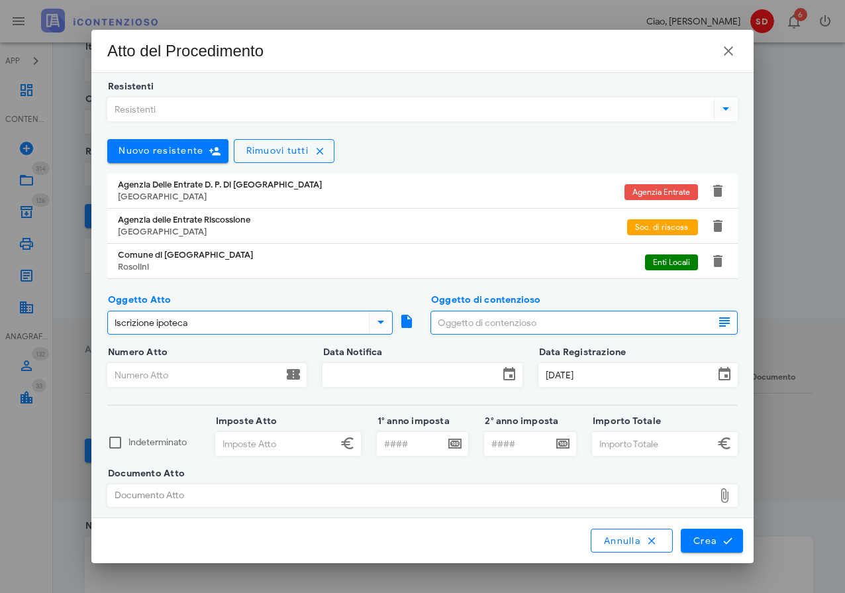
click at [438, 323] on input "Oggetto di contenzioso" at bounding box center [572, 322] width 283 height 23
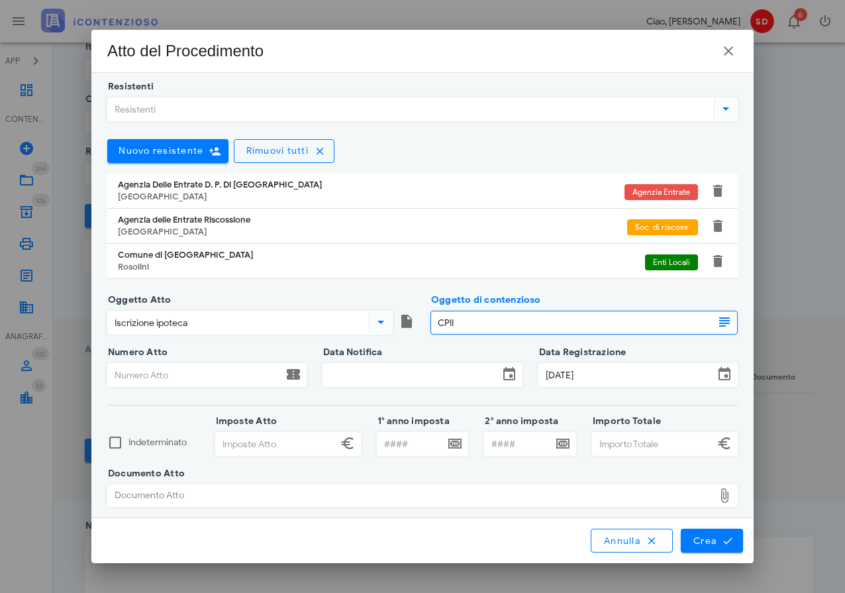
type input "CPII"
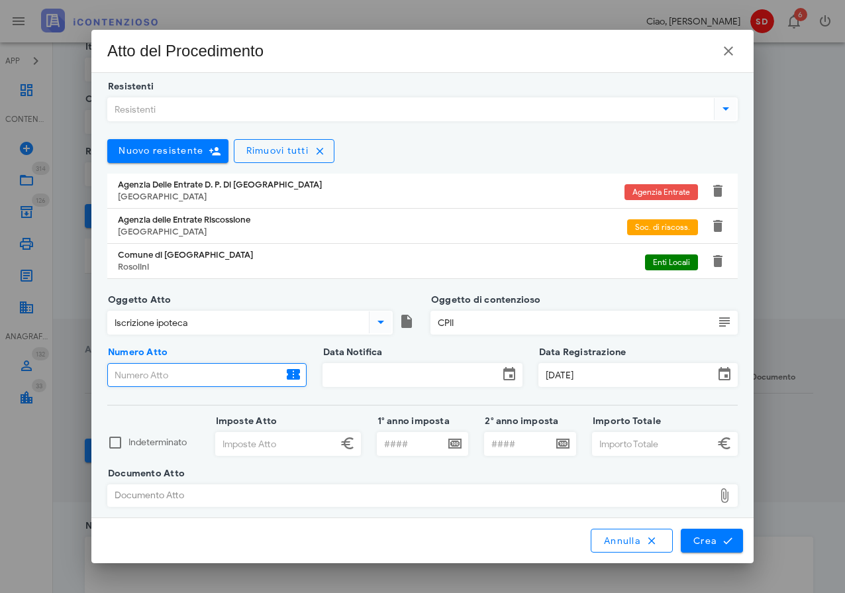
click at [173, 374] on input "Numero Atto" at bounding box center [195, 375] width 175 height 23
type input "29876202500002326"
click at [387, 373] on input "Data Notifica" at bounding box center [410, 375] width 175 height 23
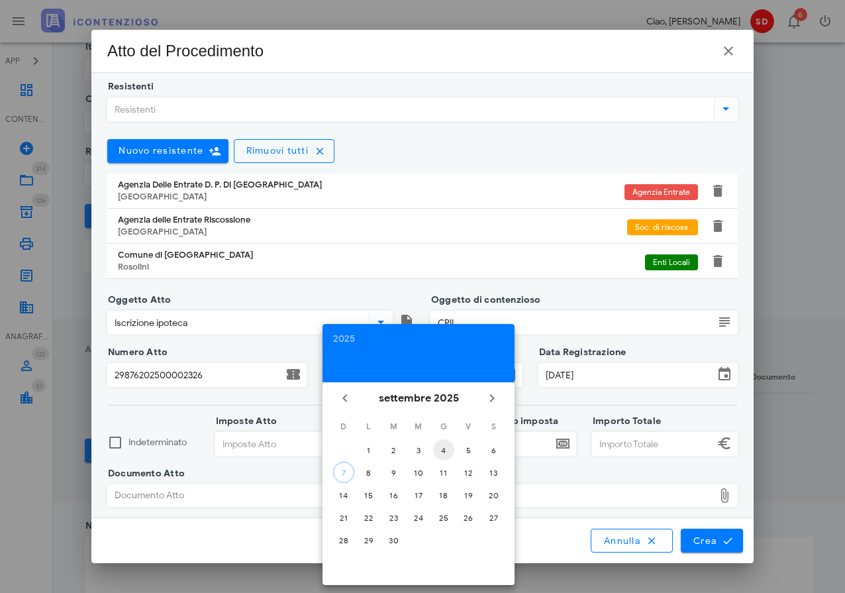
click at [442, 450] on div "4" at bounding box center [443, 450] width 21 height 10
type input "[DATE]"
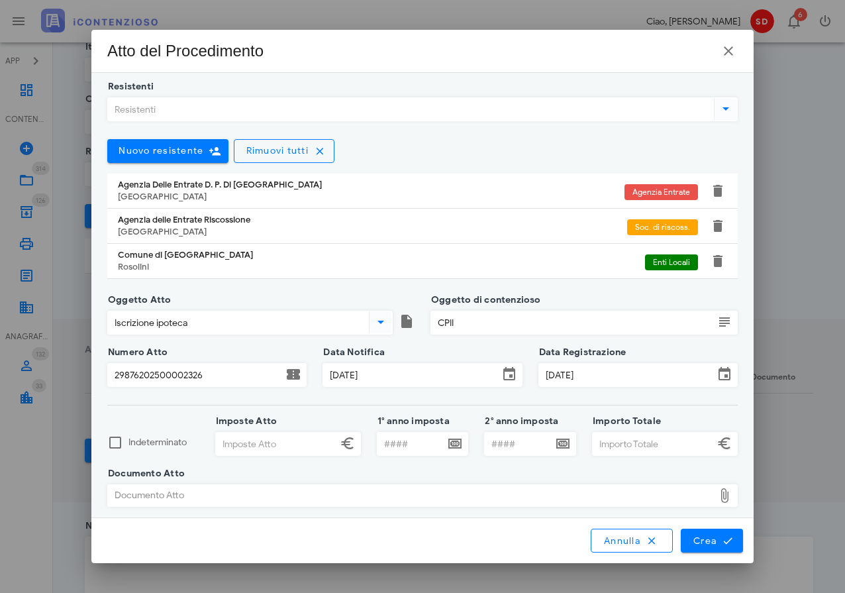
click at [256, 446] on input "Imposte Atto" at bounding box center [276, 443] width 121 height 23
type input "12.449,01"
click at [398, 446] on input "1° anno imposta" at bounding box center [411, 443] width 68 height 23
type input "2014"
click at [501, 446] on input "2° anno imposta" at bounding box center [519, 443] width 68 height 23
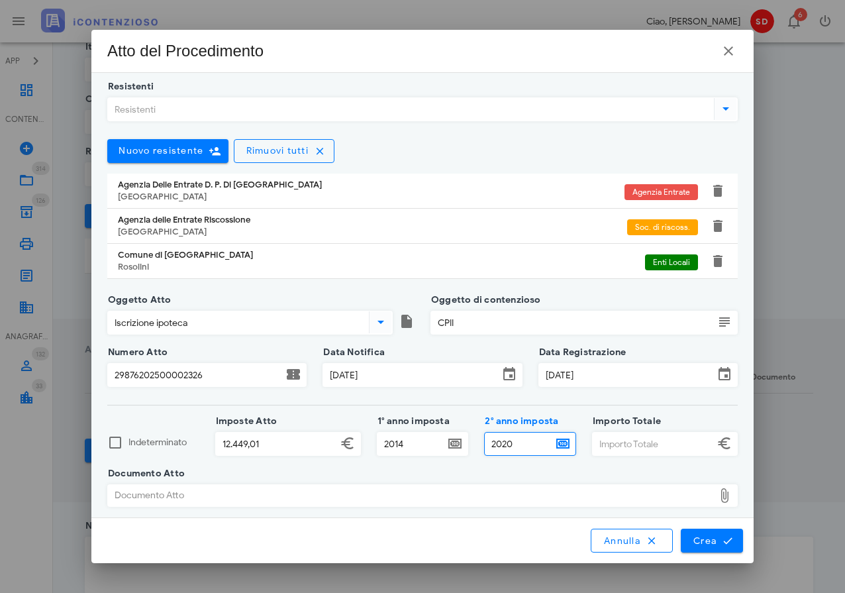
type input "2020"
click at [642, 448] on input "Importo Totale" at bounding box center [653, 443] width 121 height 23
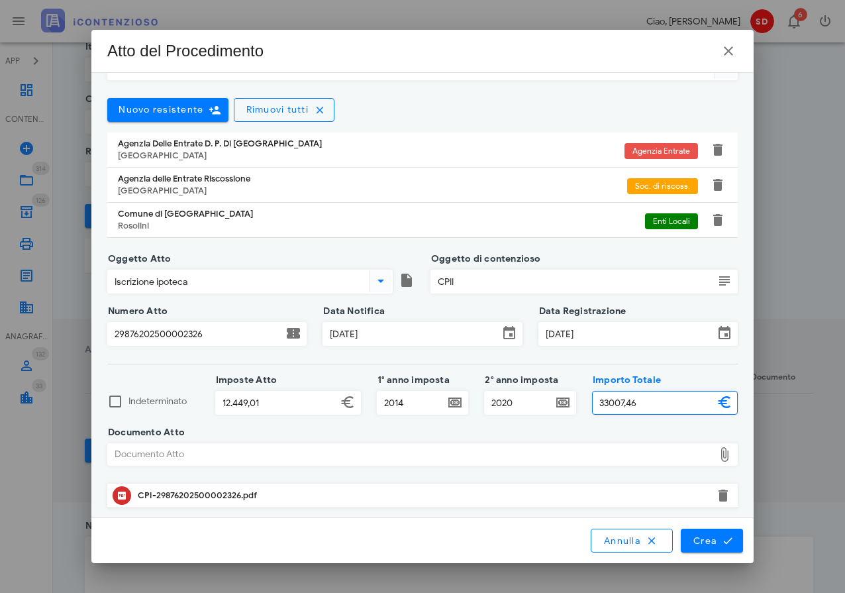
scroll to position [43, 0]
type input "33.007,46"
click at [707, 544] on span "Crea" at bounding box center [712, 540] width 38 height 12
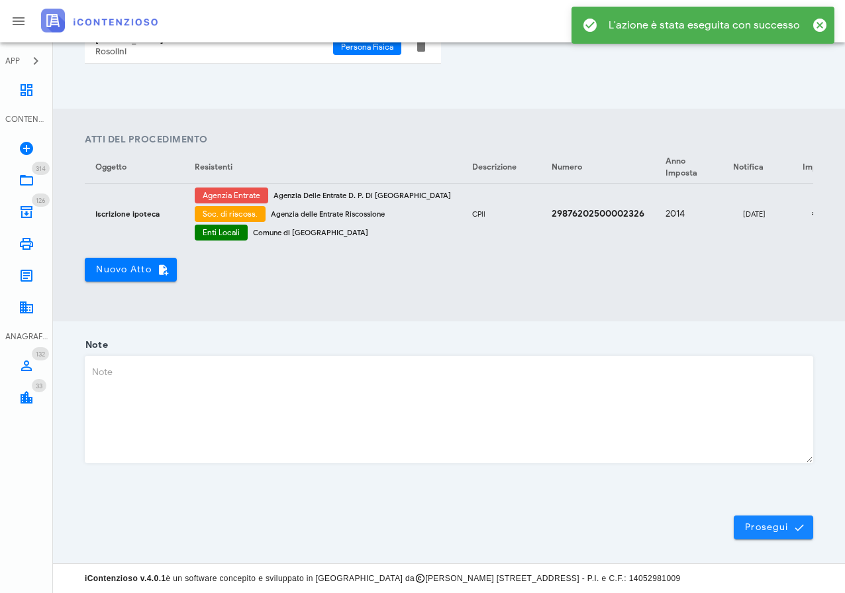
scroll to position [432, 0]
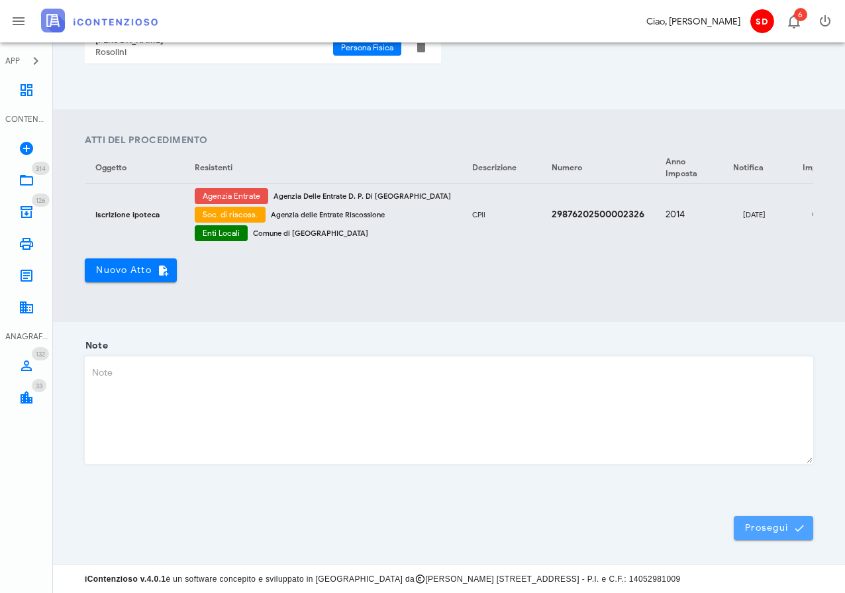
click at [760, 532] on span "Prosegui" at bounding box center [773, 528] width 58 height 12
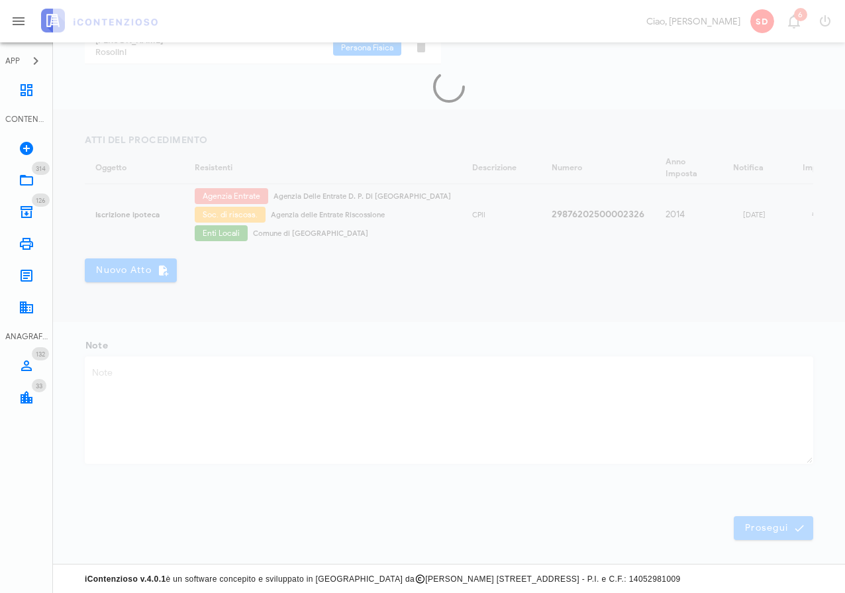
scroll to position [0, 0]
